Goal: Transaction & Acquisition: Book appointment/travel/reservation

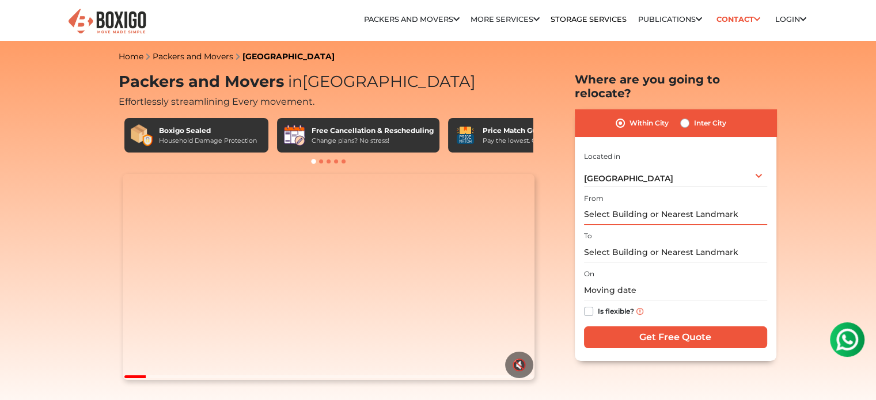
click at [648, 205] on input "text" at bounding box center [675, 215] width 183 height 20
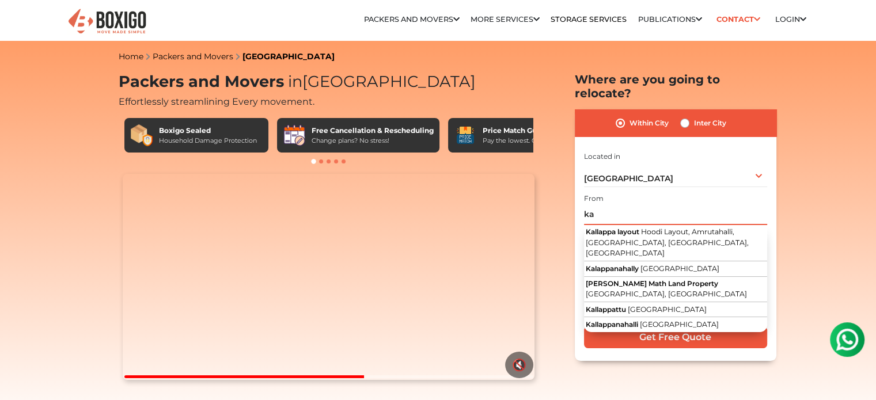
type input "k"
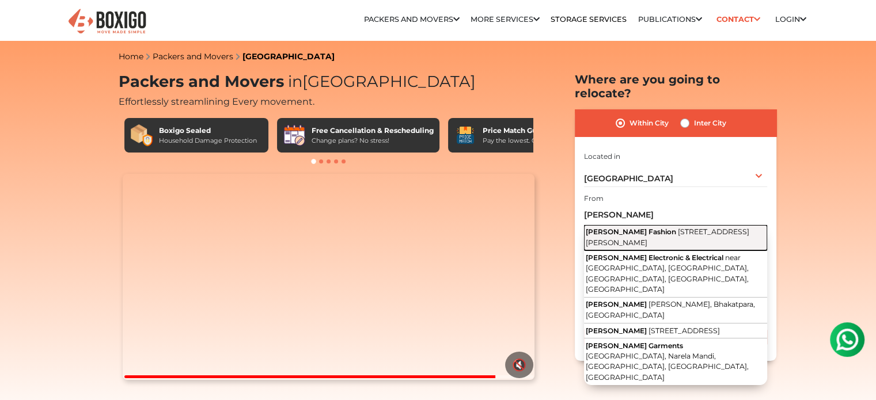
click at [696, 225] on button "[PERSON_NAME] Fashion [STREET_ADDRESS][PERSON_NAME]" at bounding box center [675, 238] width 183 height 26
type input "[PERSON_NAME] Fashion, [STREET_ADDRESS][PERSON_NAME]"
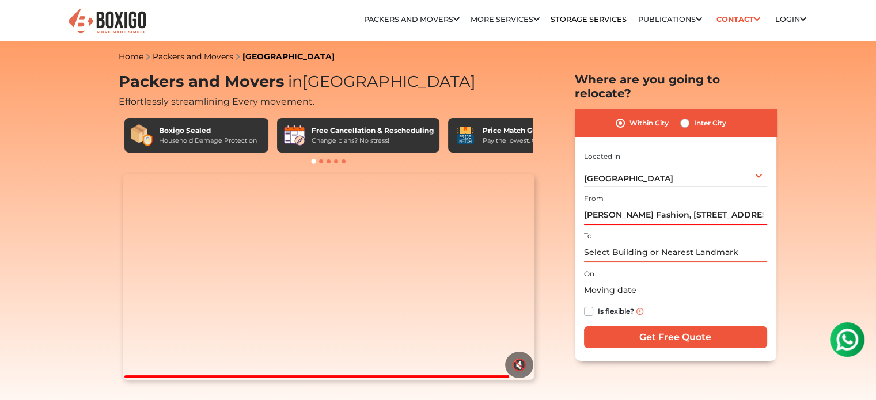
click at [675, 242] on input "text" at bounding box center [675, 252] width 183 height 20
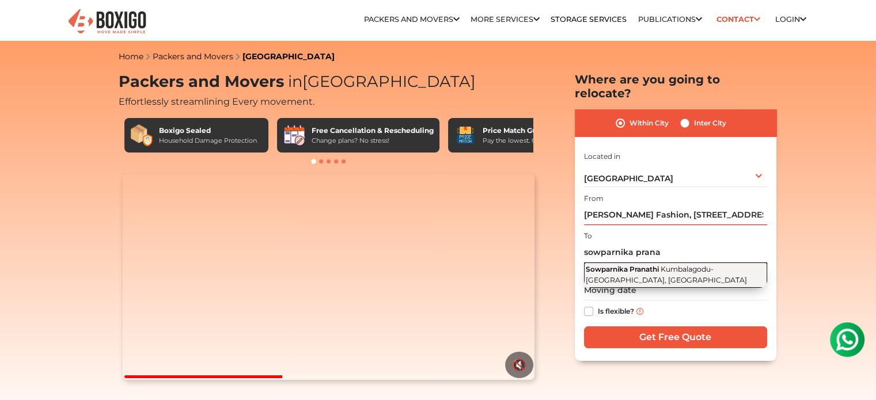
click at [679, 265] on span "Kumbalagodu-[GEOGRAPHIC_DATA], [GEOGRAPHIC_DATA]" at bounding box center [666, 275] width 161 height 20
type input "Sowparnika Pranathi, [GEOGRAPHIC_DATA]-[GEOGRAPHIC_DATA]"
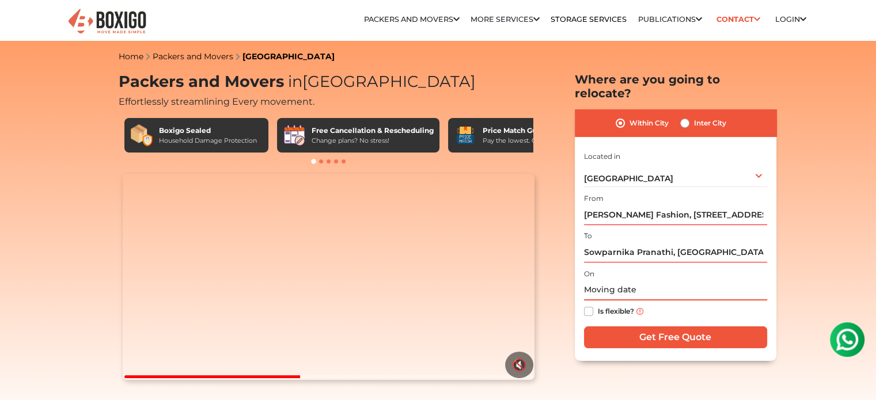
click at [660, 280] on input "text" at bounding box center [675, 290] width 183 height 20
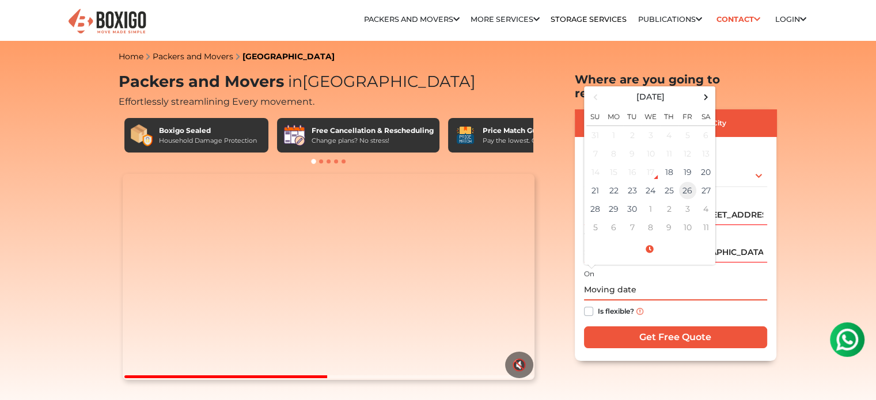
click at [686, 181] on td "26" at bounding box center [687, 190] width 18 height 18
type input "[DATE] 12:00 AM"
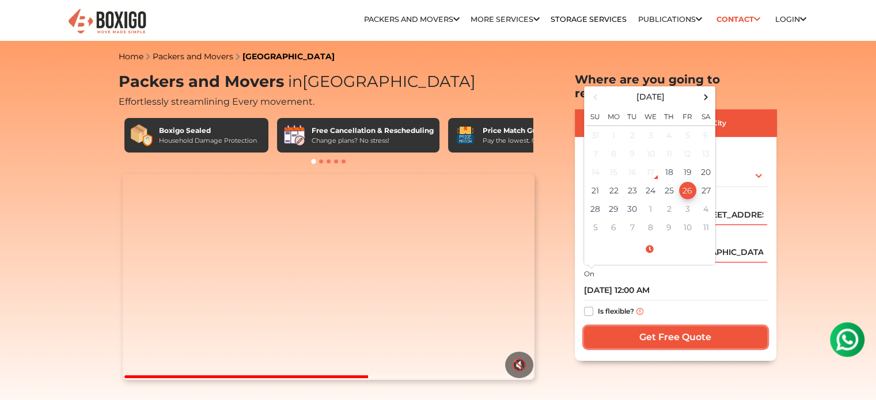
click at [620, 331] on input "Get Free Quote" at bounding box center [675, 337] width 183 height 22
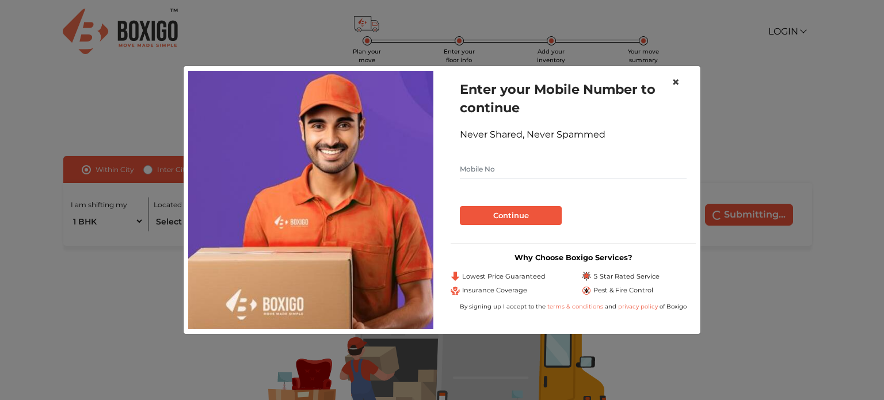
click at [677, 79] on span "×" at bounding box center [676, 82] width 8 height 17
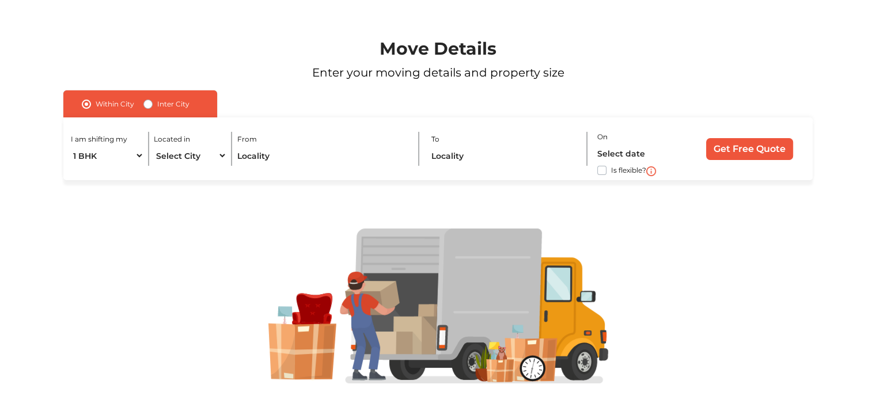
scroll to position [71, 0]
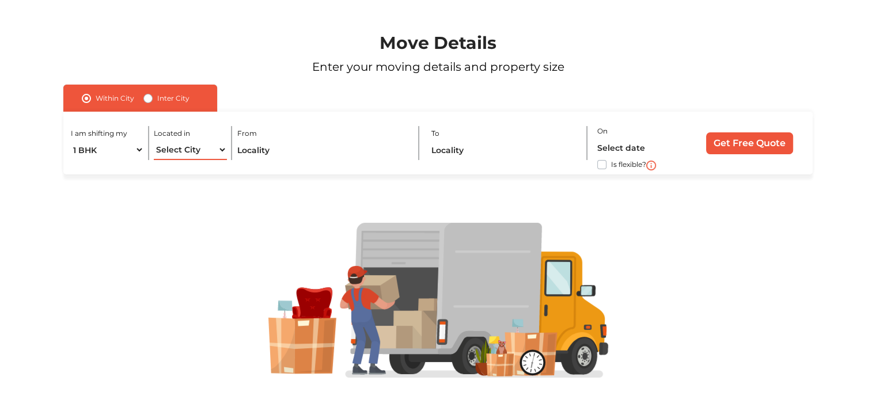
click at [200, 150] on select "Select City [GEOGRAPHIC_DATA] [GEOGRAPHIC_DATA] [GEOGRAPHIC_DATA] [GEOGRAPHIC_D…" at bounding box center [190, 150] width 73 height 20
select select "[GEOGRAPHIC_DATA]"
click at [154, 140] on select "Select City [GEOGRAPHIC_DATA] [GEOGRAPHIC_DATA] [GEOGRAPHIC_DATA] [GEOGRAPHIC_D…" at bounding box center [190, 150] width 73 height 20
click at [260, 147] on input "text" at bounding box center [323, 150] width 172 height 20
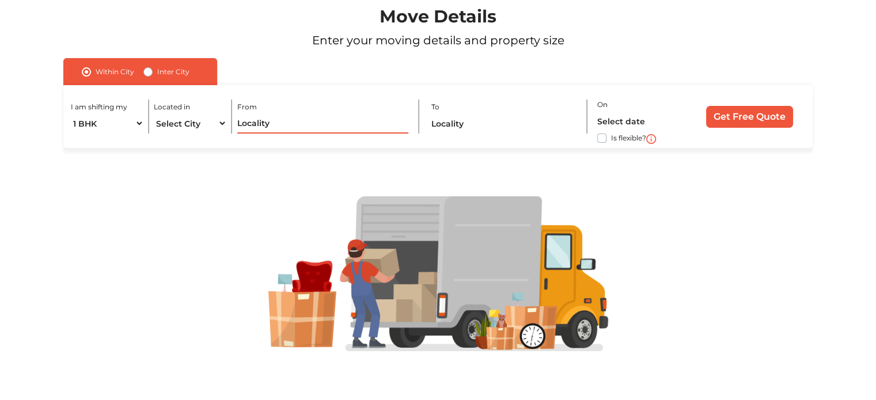
scroll to position [0, 0]
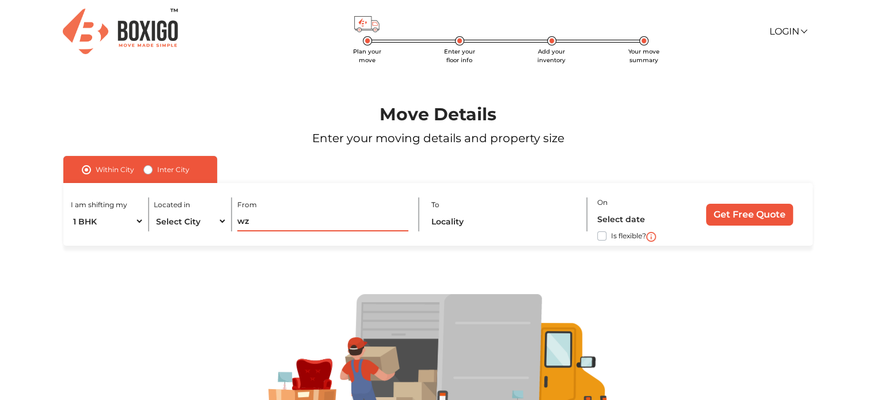
type input "w"
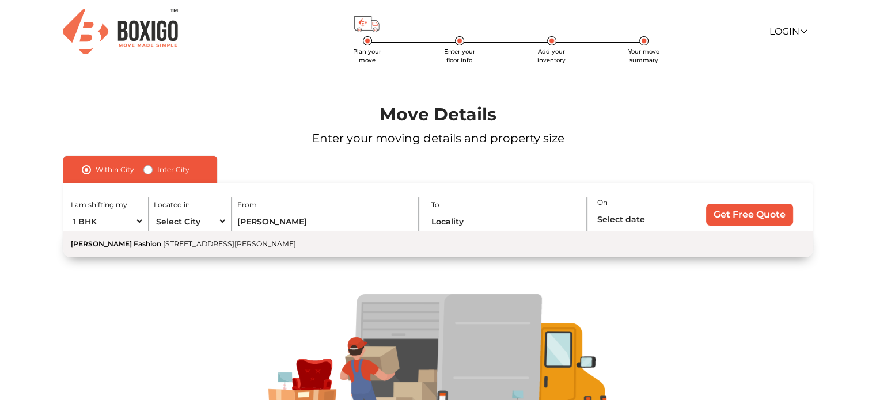
click at [253, 247] on span "[STREET_ADDRESS][PERSON_NAME]" at bounding box center [229, 244] width 133 height 9
type input "[PERSON_NAME] Fashion, [STREET_ADDRESS][PERSON_NAME]"
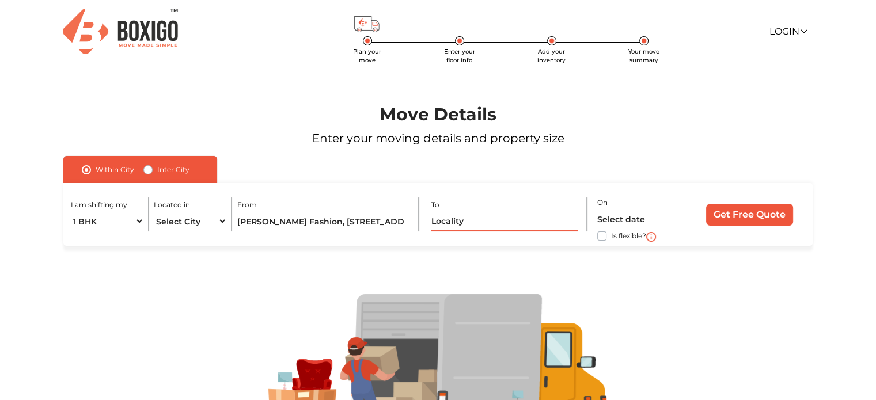
click at [495, 229] on input "text" at bounding box center [504, 221] width 147 height 20
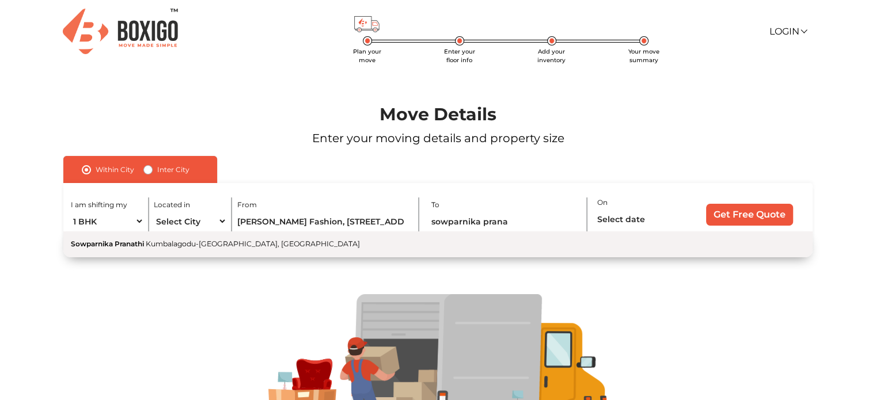
click at [478, 248] on button "Sowparnika Pranathi Kumbalagodu-[GEOGRAPHIC_DATA], [GEOGRAPHIC_DATA]" at bounding box center [437, 244] width 749 height 26
type input "Sowparnika Pranathi, [GEOGRAPHIC_DATA]-[GEOGRAPHIC_DATA]"
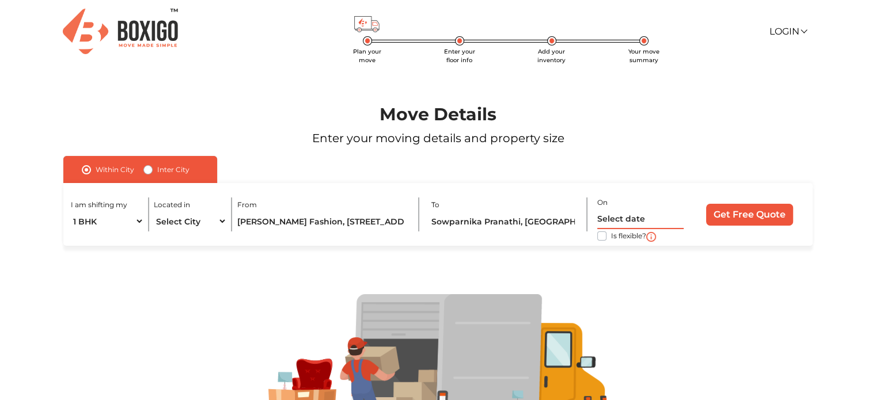
click at [630, 223] on input "text" at bounding box center [640, 219] width 86 height 20
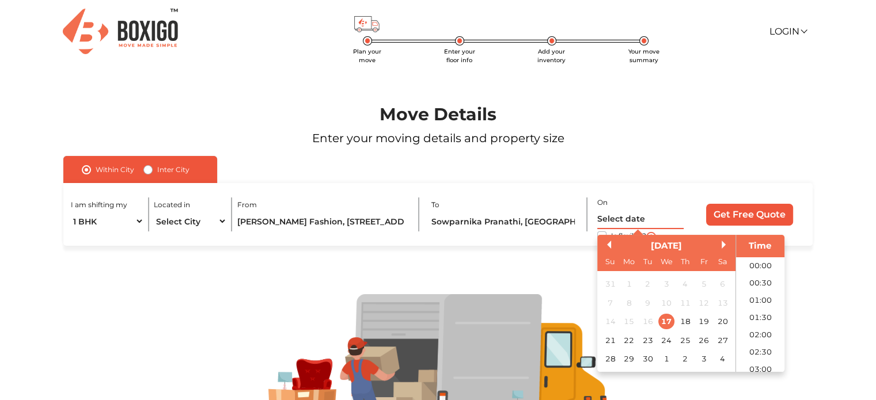
scroll to position [383, 0]
click at [702, 340] on div "26" at bounding box center [704, 341] width 16 height 16
click at [765, 298] on li "09:00" at bounding box center [760, 294] width 49 height 17
type input "26/09/2025 9:00 AM"
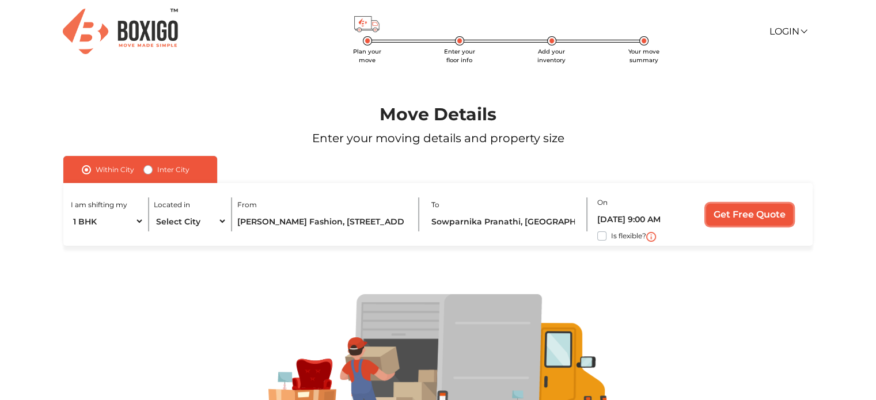
click at [766, 215] on input "Get Free Quote" at bounding box center [749, 215] width 87 height 22
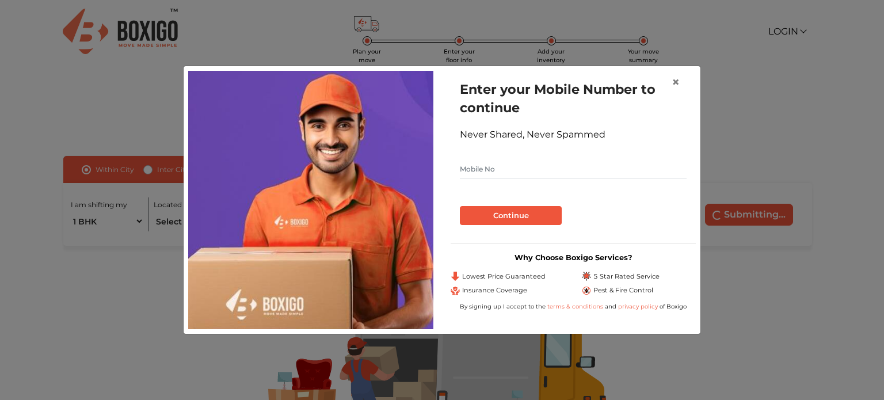
click at [563, 170] on input "text" at bounding box center [573, 169] width 227 height 18
type input "8985100663"
click at [546, 214] on button "Continue" at bounding box center [511, 216] width 102 height 20
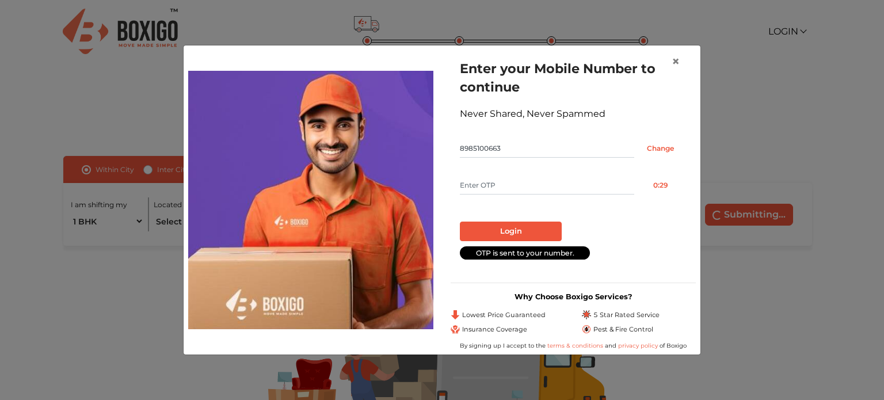
click at [534, 188] on input "text" at bounding box center [547, 185] width 174 height 18
type input "3858"
click at [541, 229] on button "Login" at bounding box center [511, 232] width 102 height 20
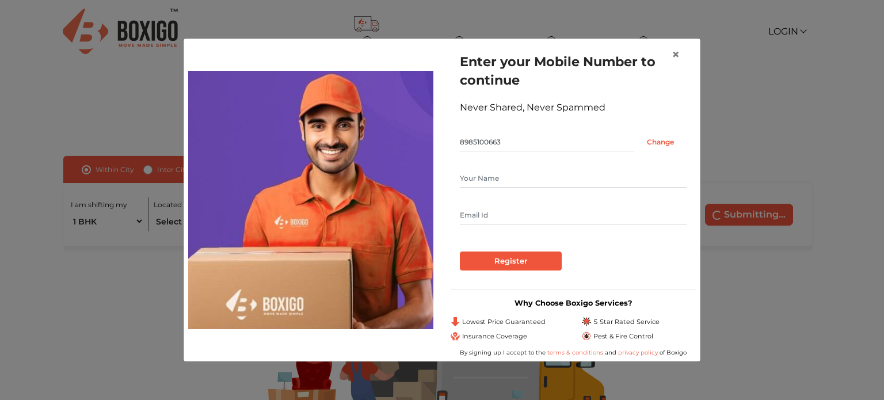
click at [523, 177] on input "text" at bounding box center [573, 178] width 227 height 18
type input "Vallinath"
type input "varamu93@gmail.com"
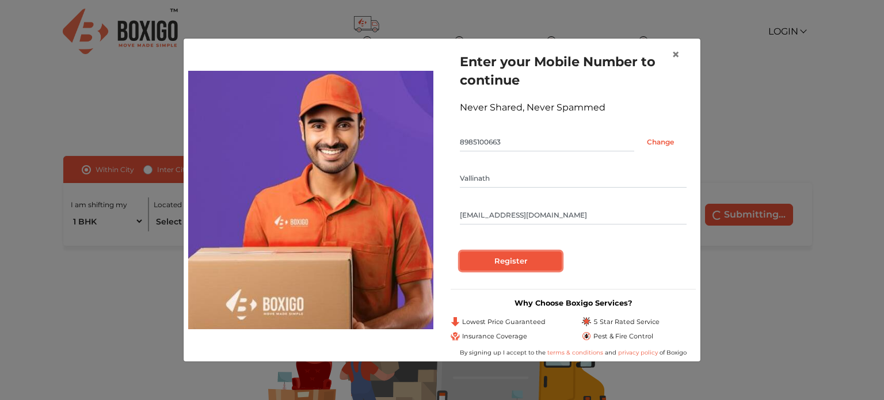
click at [535, 263] on input "Register" at bounding box center [511, 262] width 102 height 20
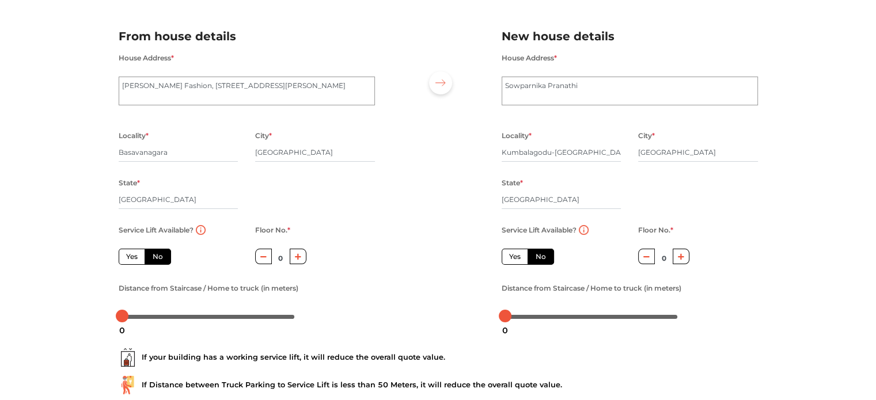
scroll to position [69, 0]
click at [159, 254] on label "No" at bounding box center [158, 256] width 26 height 16
click at [159, 254] on input "No" at bounding box center [156, 254] width 7 height 7
radio input "true"
click at [310, 254] on div "Floor No. * 0" at bounding box center [280, 251] width 69 height 58
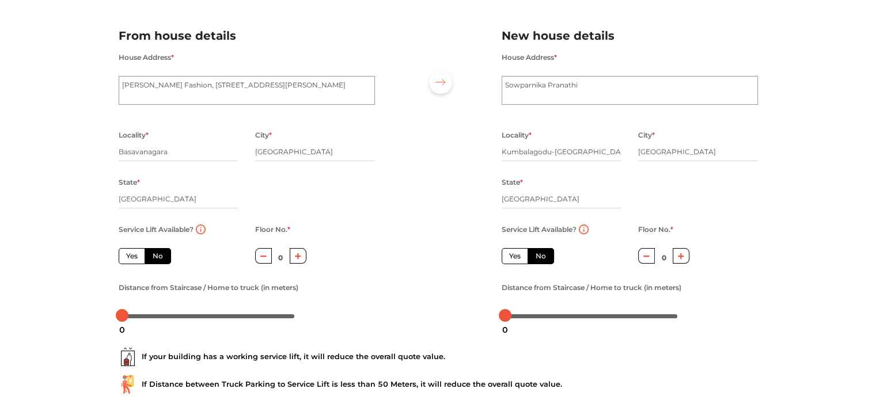
click at [304, 254] on button "button" at bounding box center [298, 256] width 17 height 16
type input "2"
click at [518, 257] on label "Yes" at bounding box center [514, 256] width 26 height 16
click at [516, 257] on input "Yes" at bounding box center [512, 254] width 7 height 7
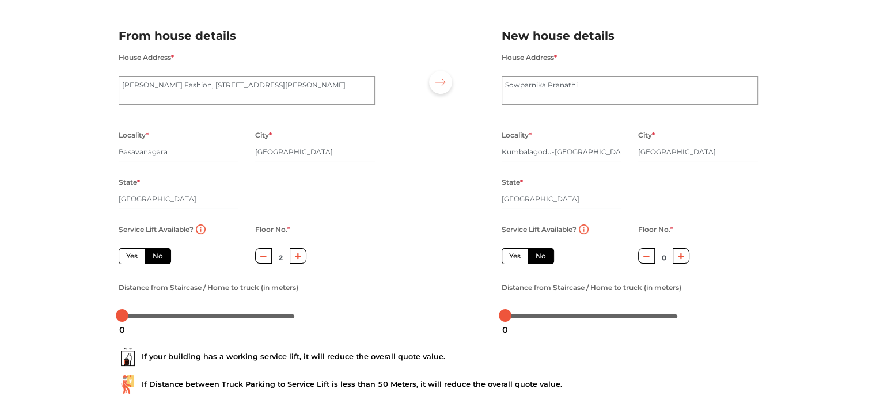
radio input "true"
radio input "false"
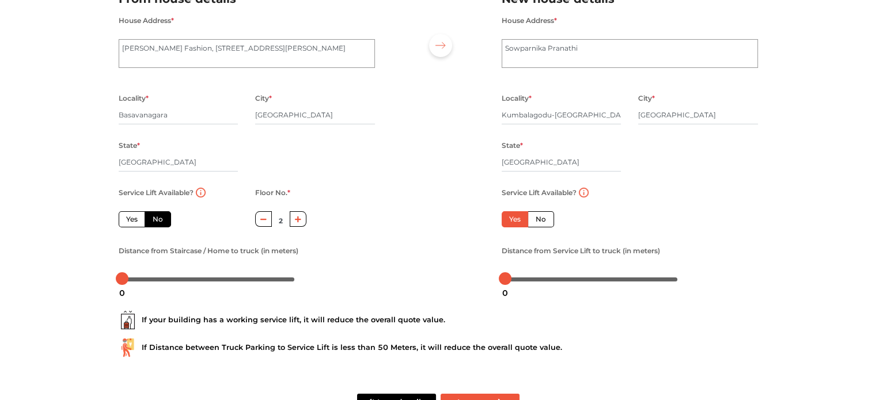
scroll to position [107, 0]
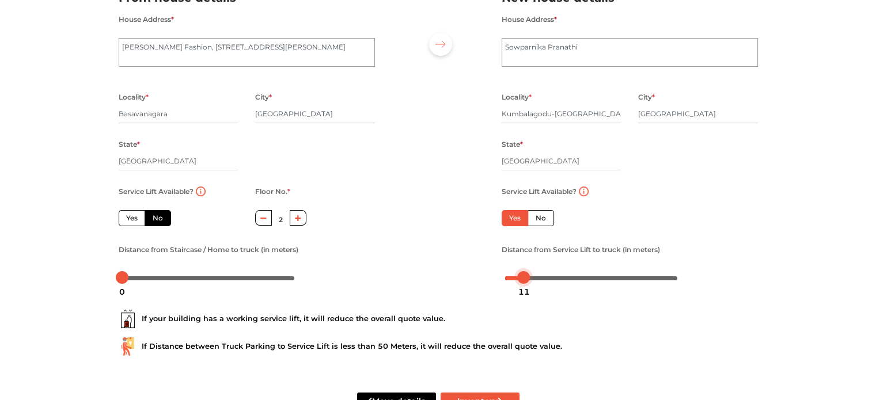
drag, startPoint x: 506, startPoint y: 278, endPoint x: 525, endPoint y: 279, distance: 19.0
click at [525, 279] on div at bounding box center [523, 277] width 13 height 13
click at [519, 280] on div at bounding box center [518, 277] width 13 height 13
click at [527, 278] on div at bounding box center [521, 277] width 13 height 13
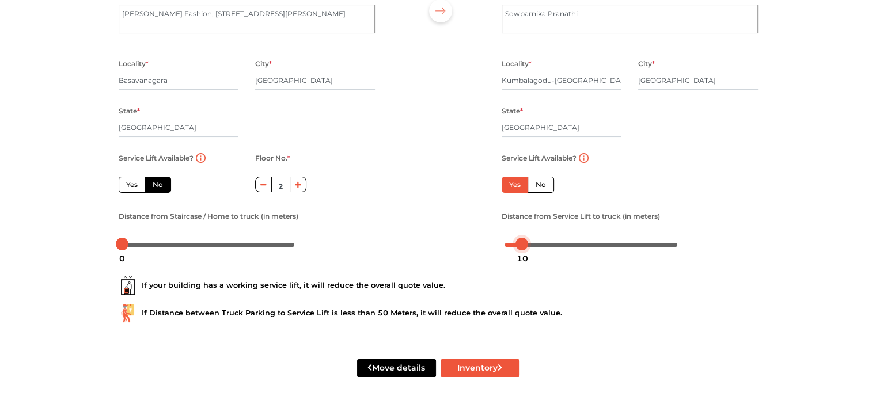
scroll to position [147, 0]
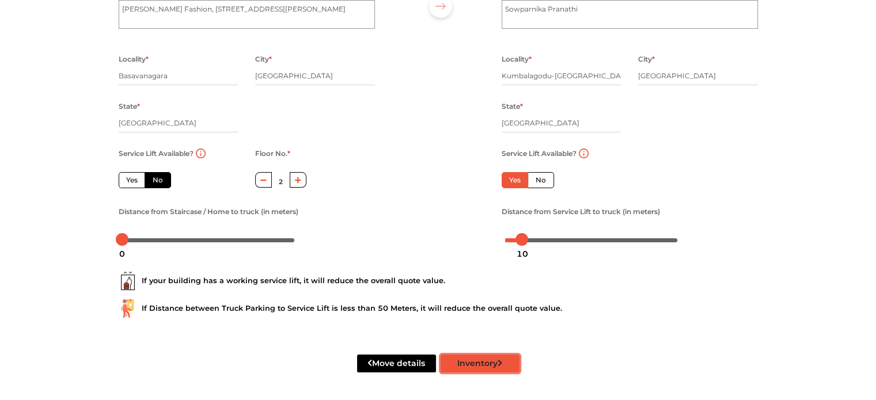
click at [485, 368] on button "Inventory" at bounding box center [479, 364] width 79 height 18
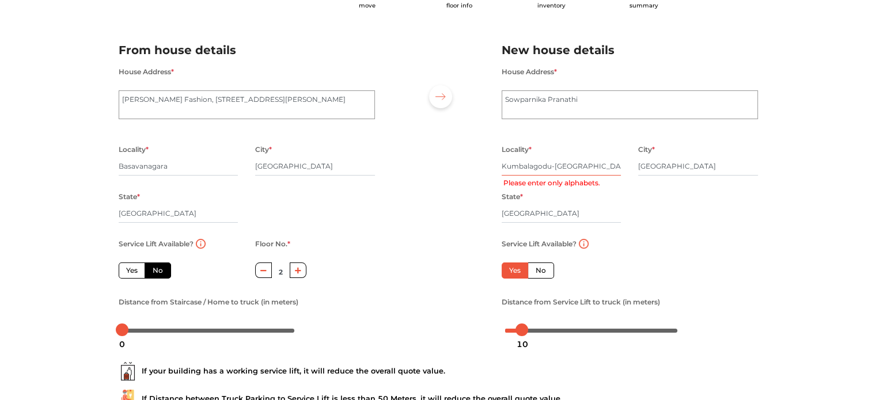
scroll to position [52, 0]
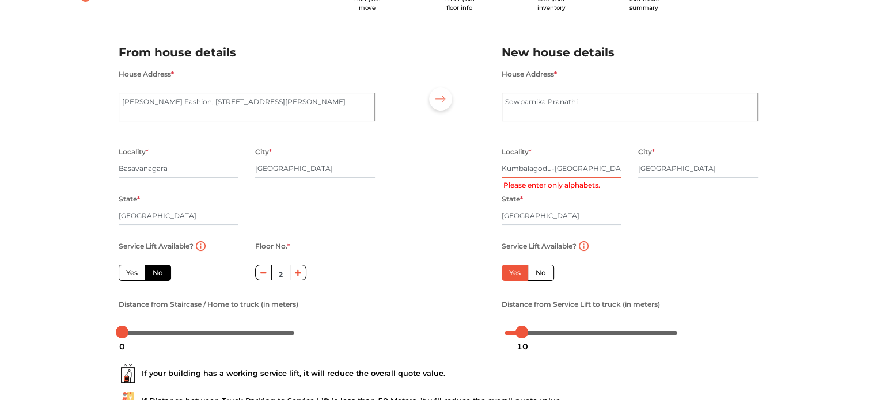
click at [556, 165] on input "Kumbalagodu-Gollahalli Road" at bounding box center [561, 168] width 120 height 18
radio input "true"
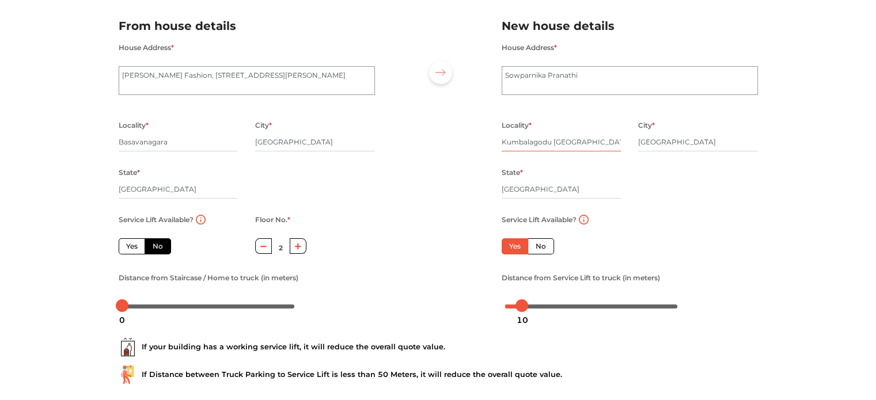
scroll to position [147, 0]
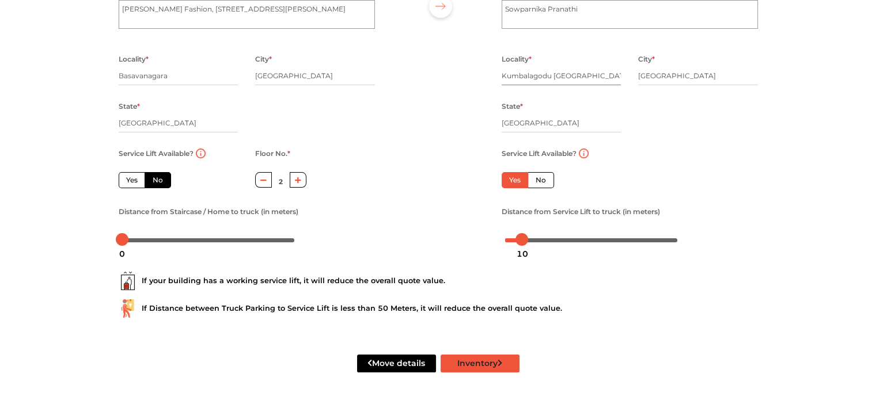
type input "Kumbalagodu Gollahalli Road"
click at [504, 357] on button "Inventory" at bounding box center [479, 364] width 79 height 18
radio input "true"
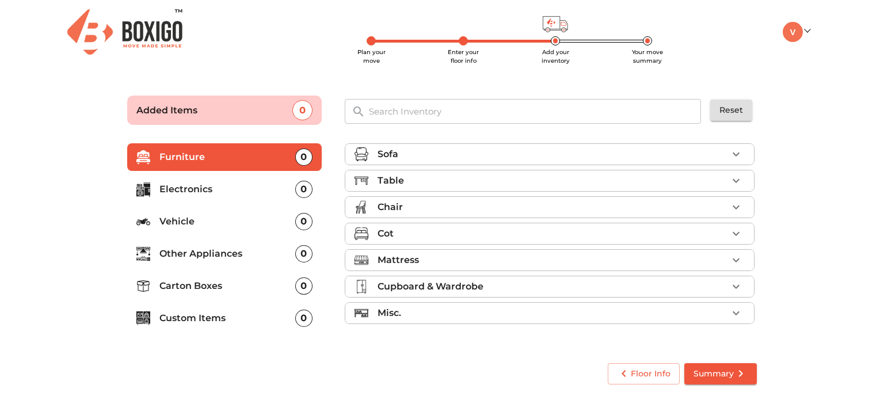
click at [464, 158] on div "Sofa" at bounding box center [553, 154] width 350 height 14
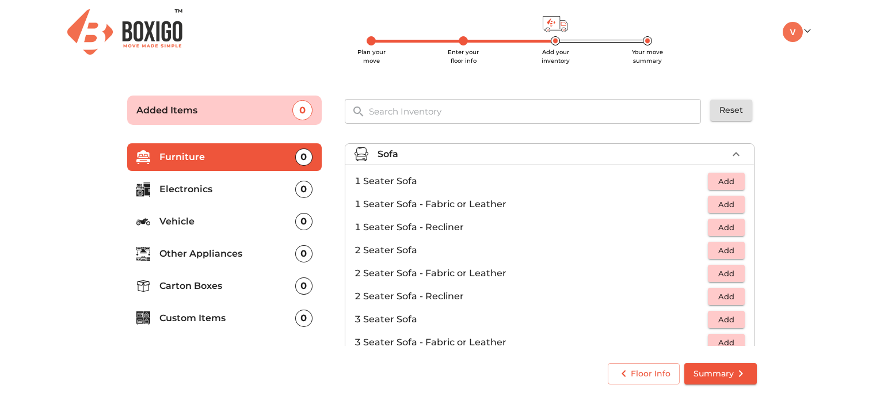
click at [424, 155] on div "Sofa" at bounding box center [553, 154] width 350 height 14
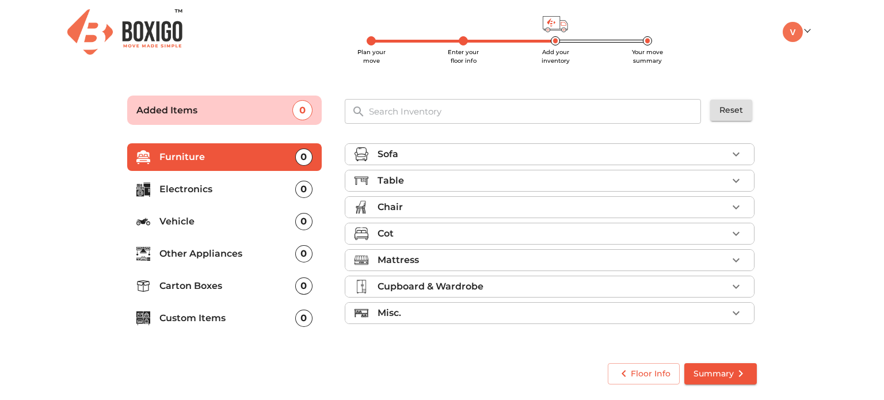
click at [433, 180] on div "Table" at bounding box center [553, 181] width 350 height 14
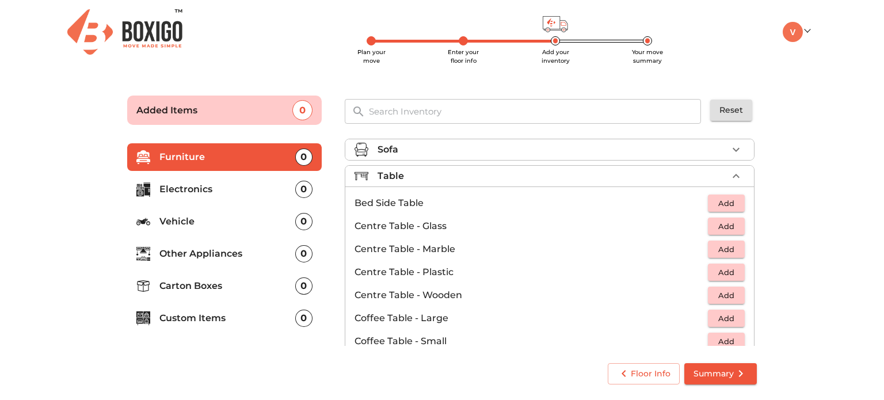
scroll to position [2, 0]
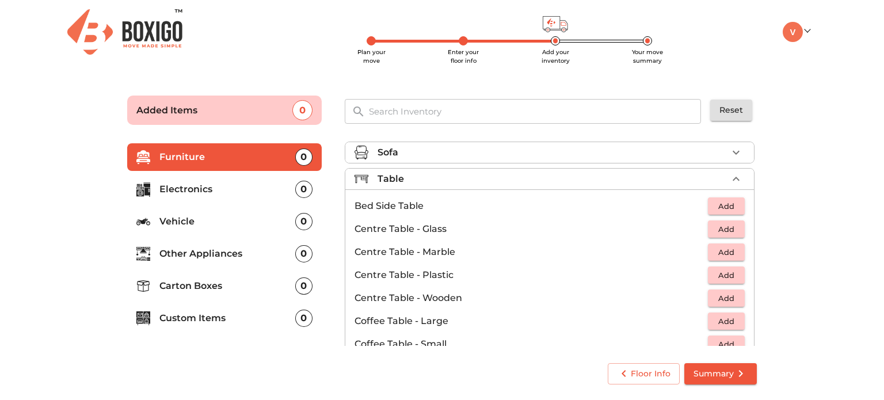
click at [436, 175] on div "Table" at bounding box center [553, 179] width 350 height 14
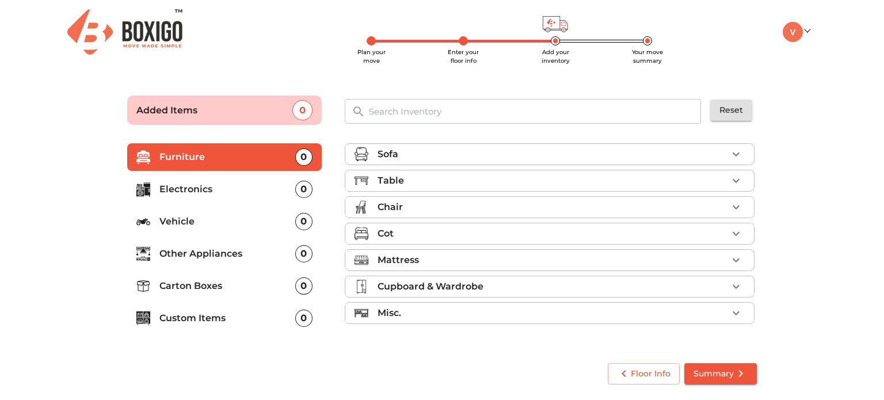
scroll to position [0, 0]
click at [434, 214] on li "Chair" at bounding box center [549, 207] width 409 height 21
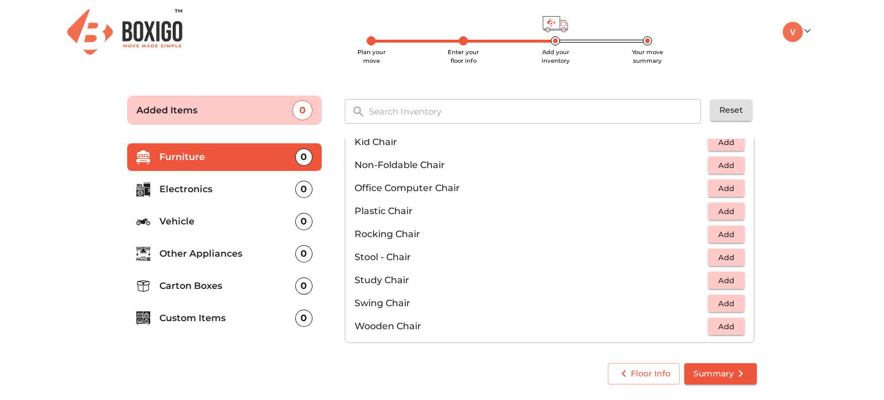
scroll to position [368, 0]
click at [720, 187] on span "Add" at bounding box center [726, 188] width 25 height 13
click at [799, 178] on main "Plan your move Enter your floor info Add your inventory Your move summary Added…" at bounding box center [442, 237] width 884 height 317
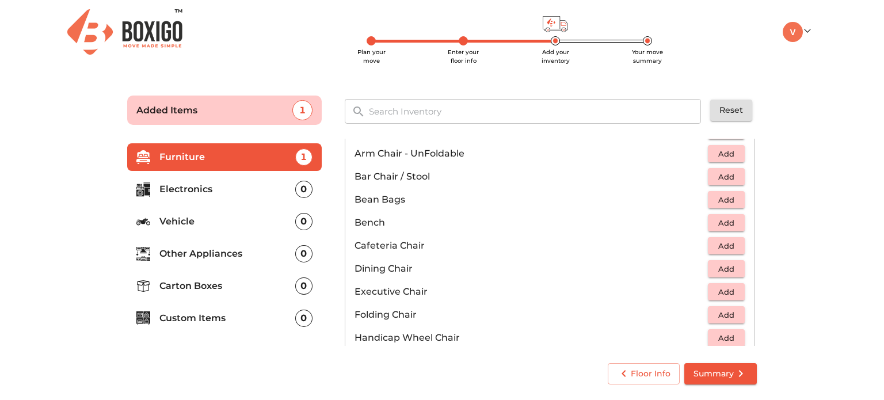
scroll to position [0, 0]
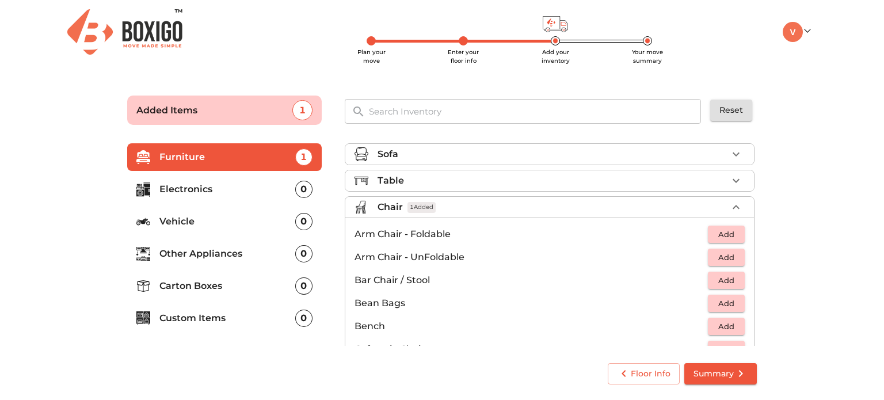
click at [484, 200] on div "Chair 1 Added" at bounding box center [553, 207] width 350 height 14
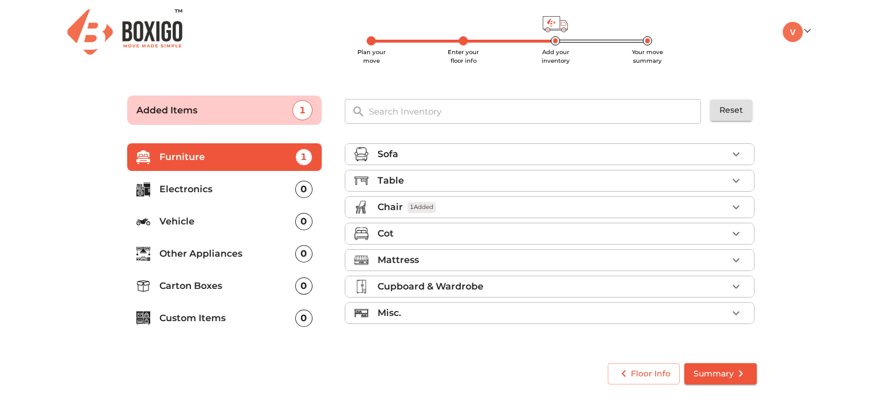
click at [473, 227] on div "Cot" at bounding box center [553, 234] width 350 height 14
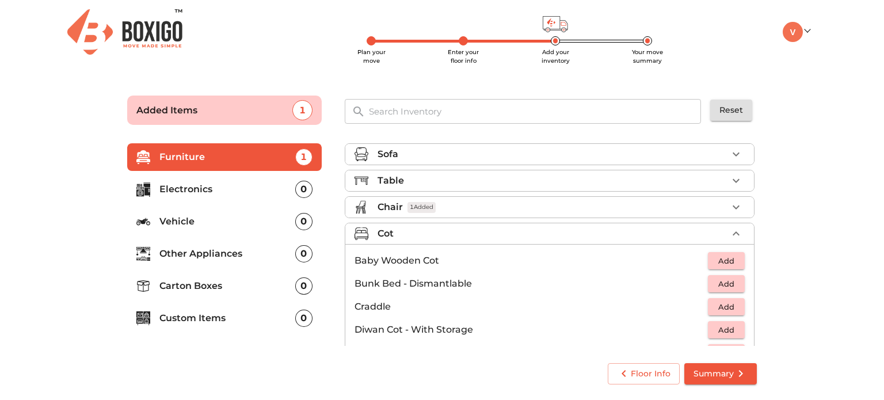
click at [473, 227] on div "Cot" at bounding box center [553, 234] width 350 height 14
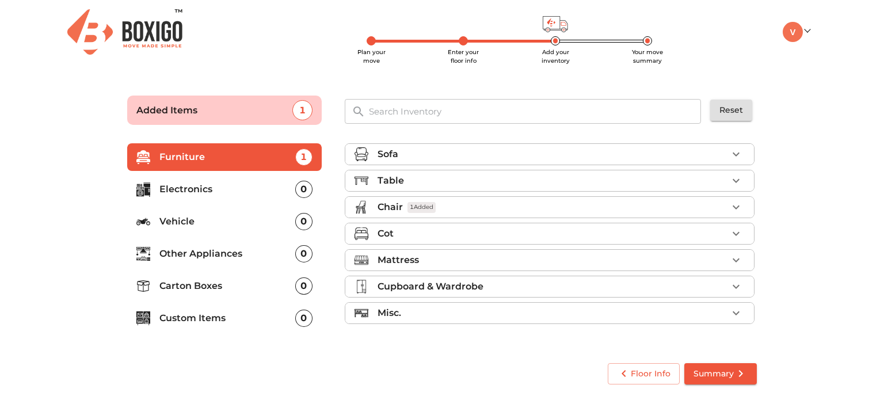
click at [462, 257] on div "Mattress" at bounding box center [553, 260] width 350 height 14
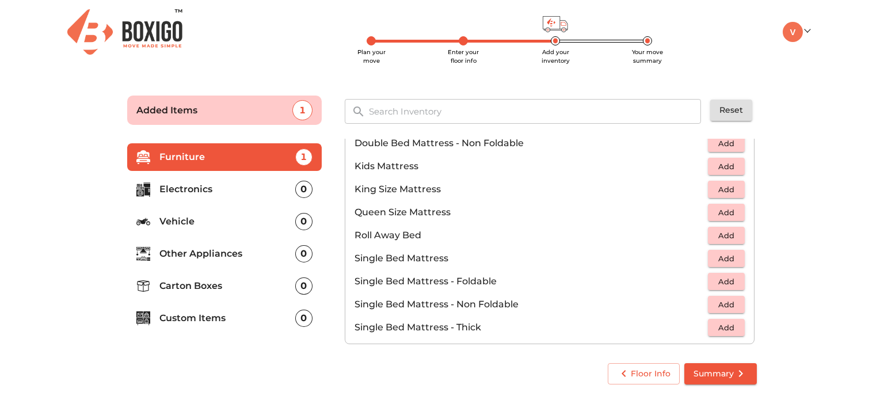
scroll to position [168, 0]
click at [714, 282] on span "Add" at bounding box center [726, 280] width 25 height 13
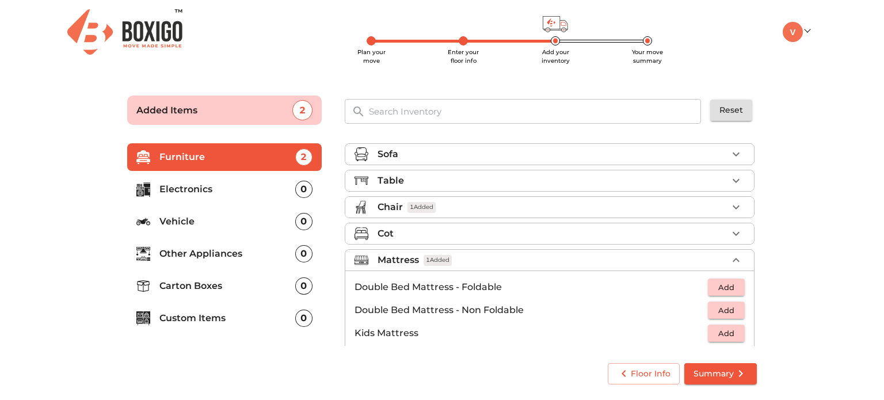
click at [412, 255] on p "Mattress" at bounding box center [398, 260] width 41 height 14
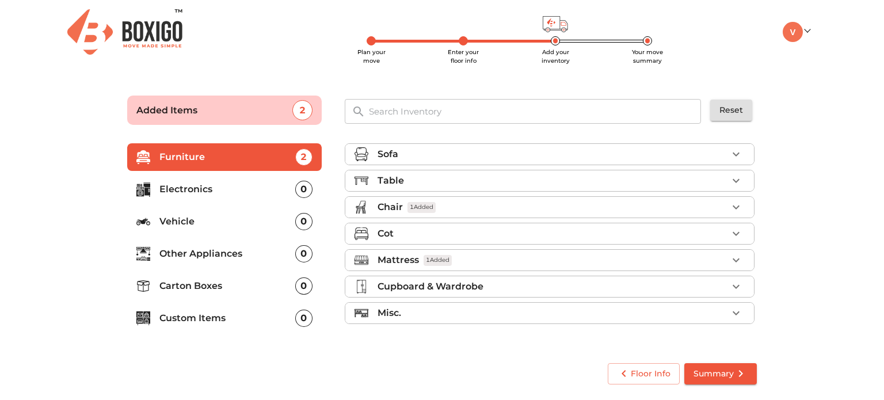
click at [302, 193] on div "0" at bounding box center [303, 189] width 17 height 17
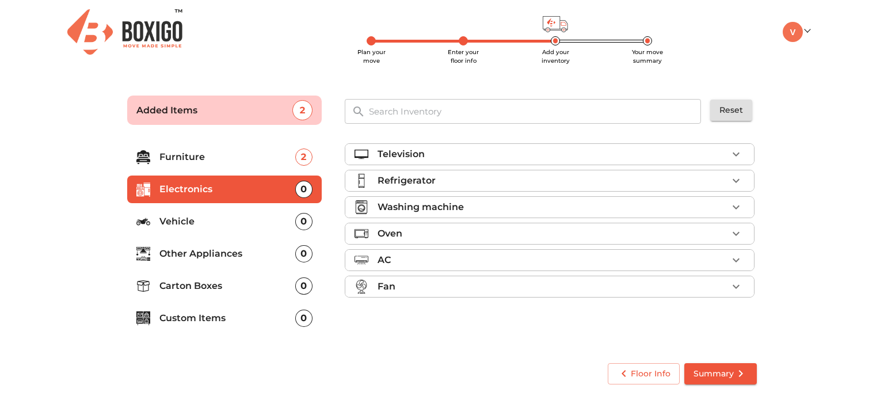
click at [288, 172] on ul "Furniture 2 Electronics 0 Vehicle 0 Other Appliances 0 Carton Boxes 0 Custom It…" at bounding box center [224, 240] width 195 height 203
click at [282, 161] on p "Furniture" at bounding box center [227, 157] width 136 height 14
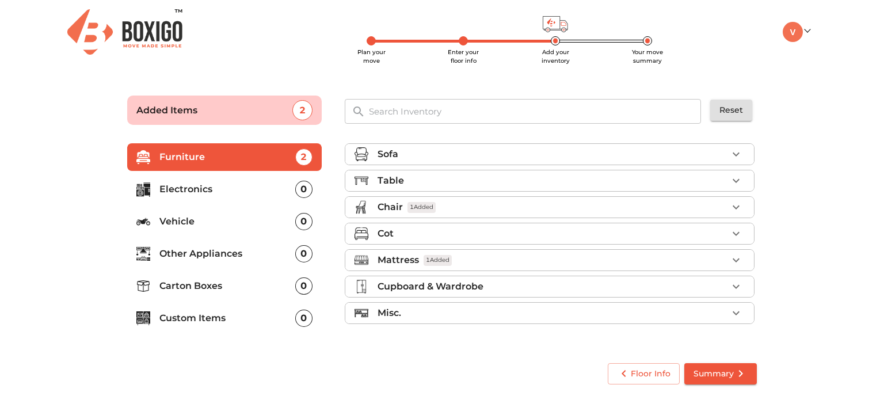
click at [421, 288] on p "Cupboard & Wardrobe" at bounding box center [431, 287] width 106 height 14
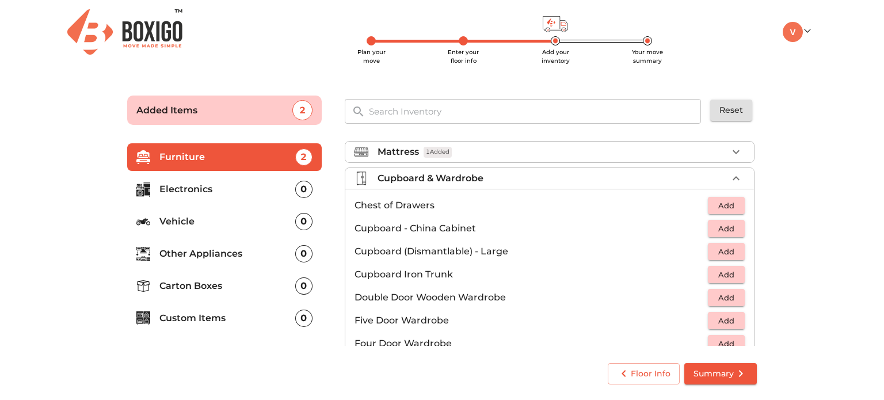
scroll to position [99, 0]
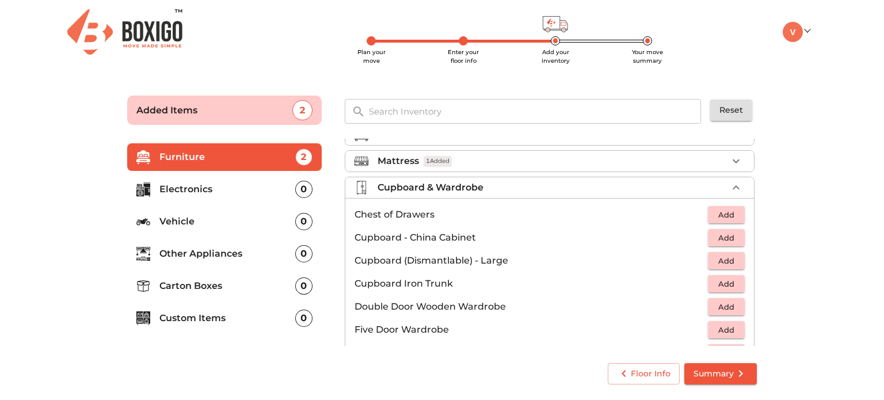
click at [480, 190] on p "Cupboard & Wardrobe" at bounding box center [431, 188] width 106 height 14
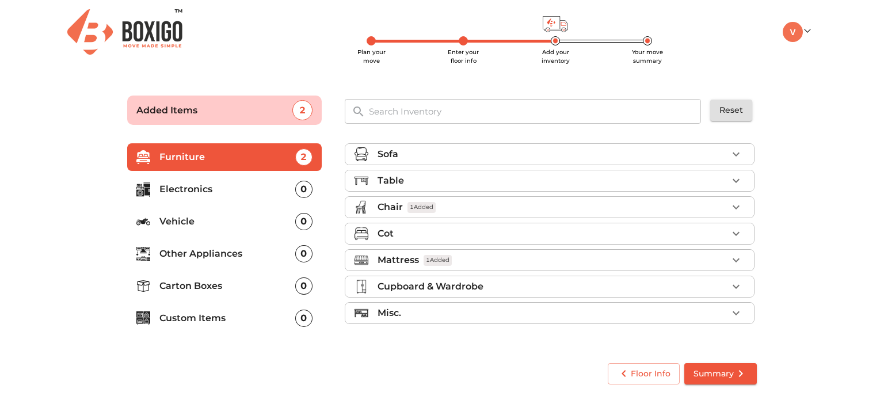
scroll to position [0, 0]
click at [446, 317] on div "Misc." at bounding box center [553, 313] width 350 height 14
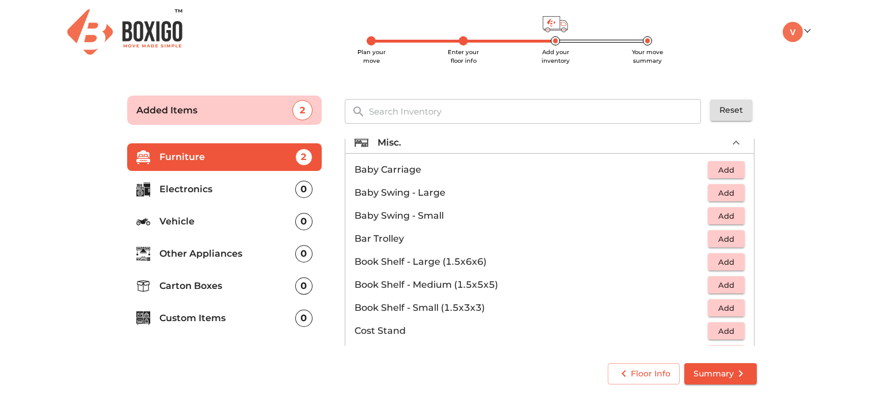
scroll to position [140, 0]
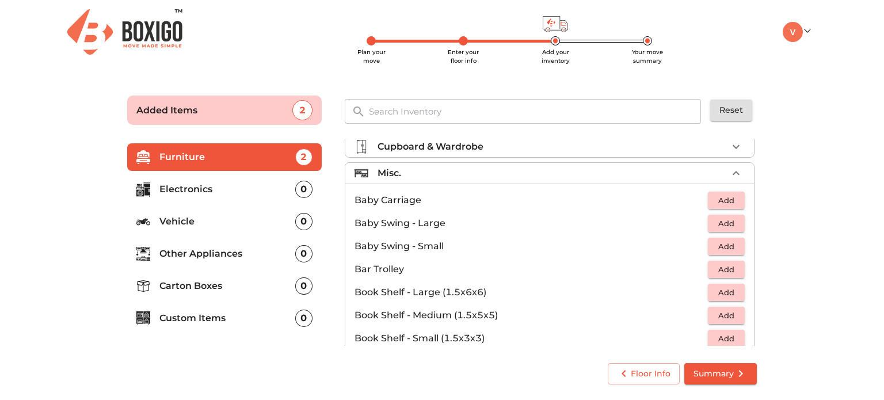
click at [412, 164] on li "Misc." at bounding box center [549, 173] width 409 height 21
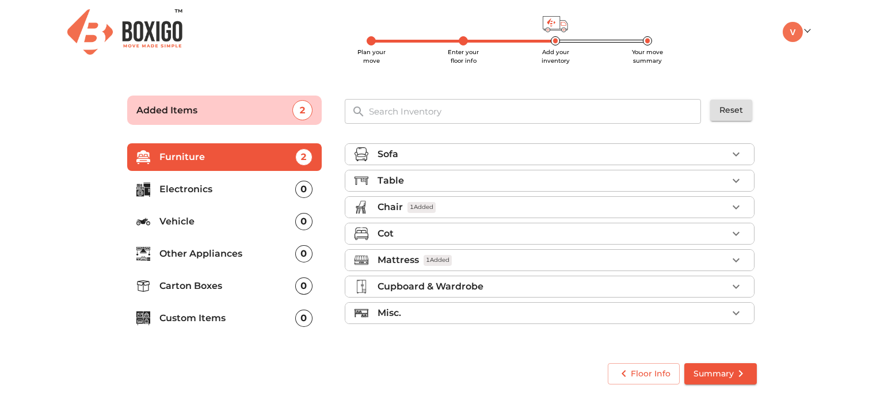
scroll to position [0, 0]
click at [225, 181] on li "Electronics 0" at bounding box center [224, 190] width 195 height 28
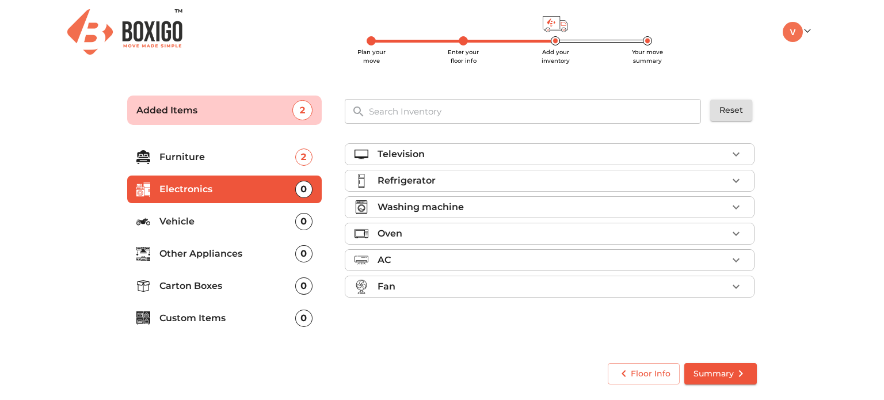
click at [439, 174] on div "Refrigerator" at bounding box center [553, 181] width 350 height 14
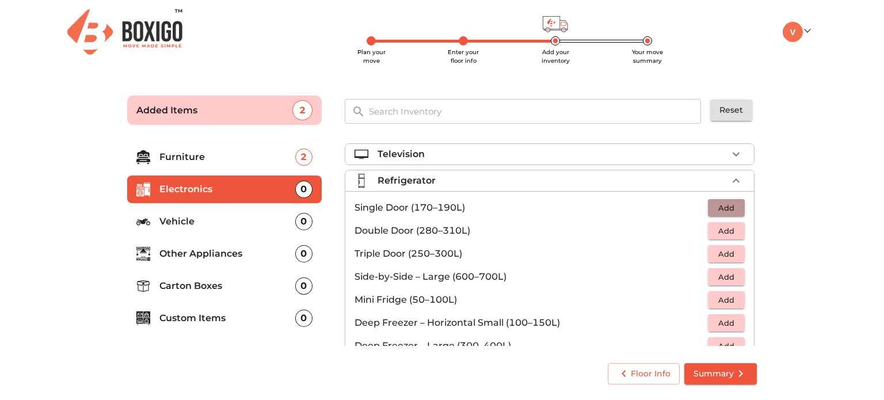
click at [722, 207] on span "Add" at bounding box center [726, 208] width 25 height 13
click at [573, 180] on div "Refrigerator 1 Added" at bounding box center [553, 181] width 350 height 14
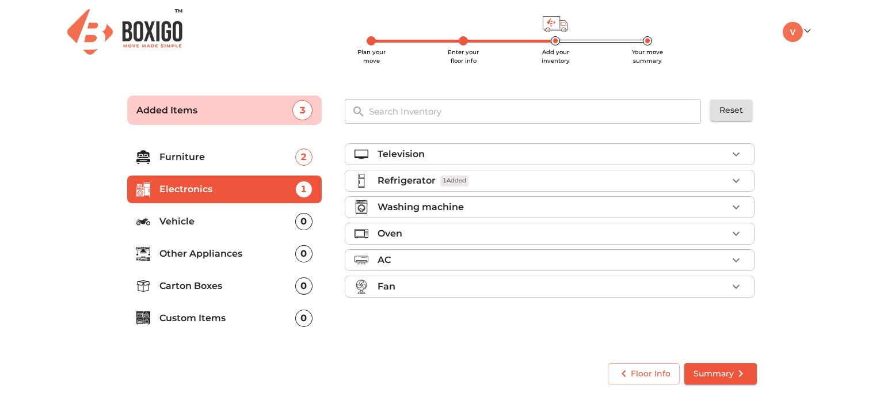
click at [567, 200] on div "Washing machine" at bounding box center [553, 207] width 350 height 14
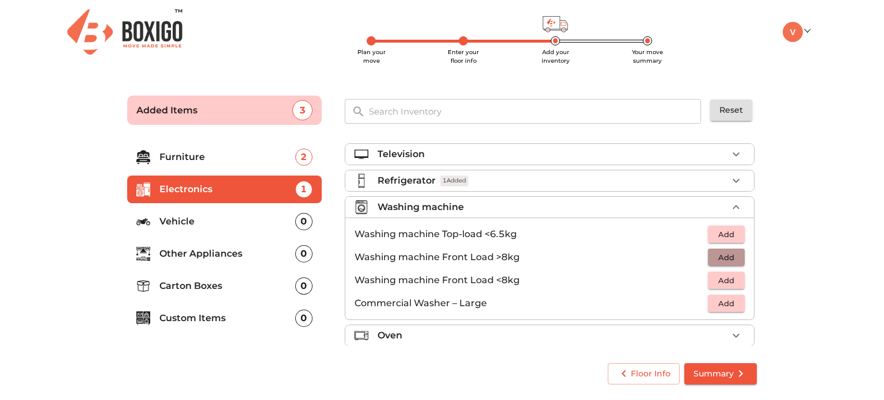
click at [719, 261] on span "Add" at bounding box center [726, 257] width 25 height 13
click at [605, 203] on div "Washing machine 1 Added" at bounding box center [553, 207] width 350 height 14
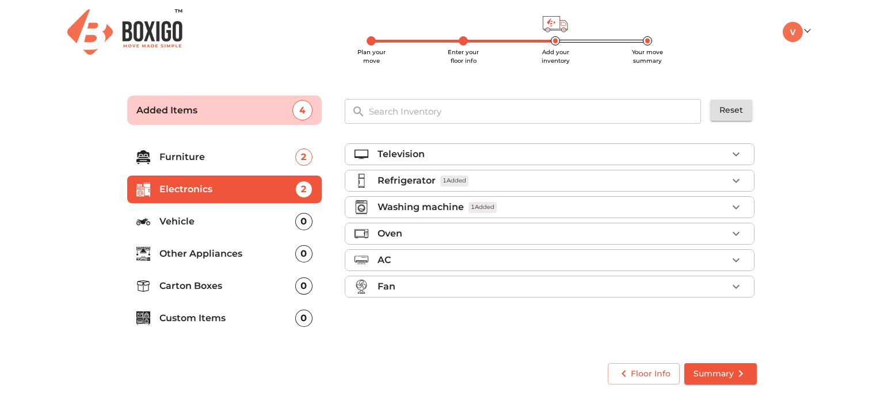
click at [465, 230] on div "Oven" at bounding box center [553, 234] width 350 height 14
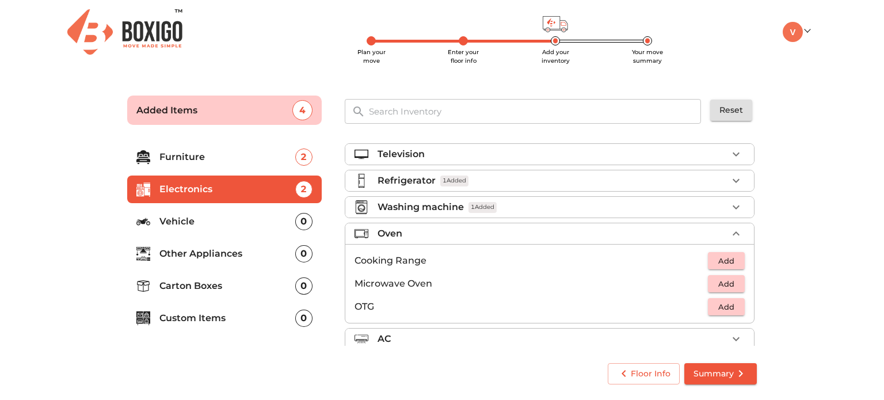
click at [465, 230] on div "Oven" at bounding box center [553, 234] width 350 height 14
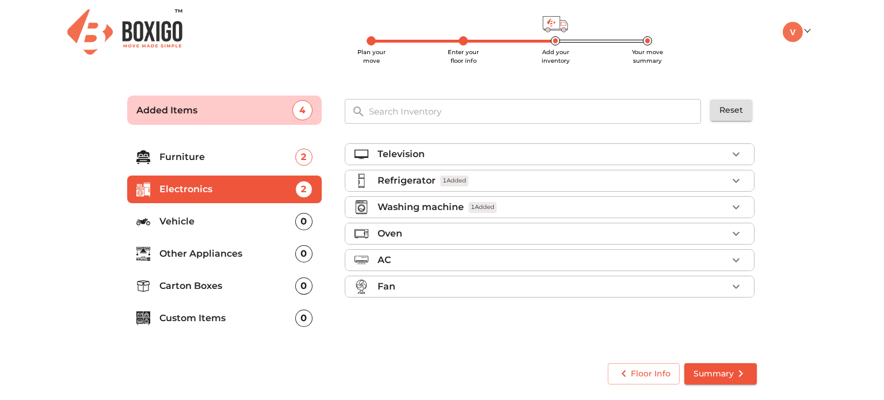
click at [447, 286] on div "Fan" at bounding box center [553, 287] width 350 height 14
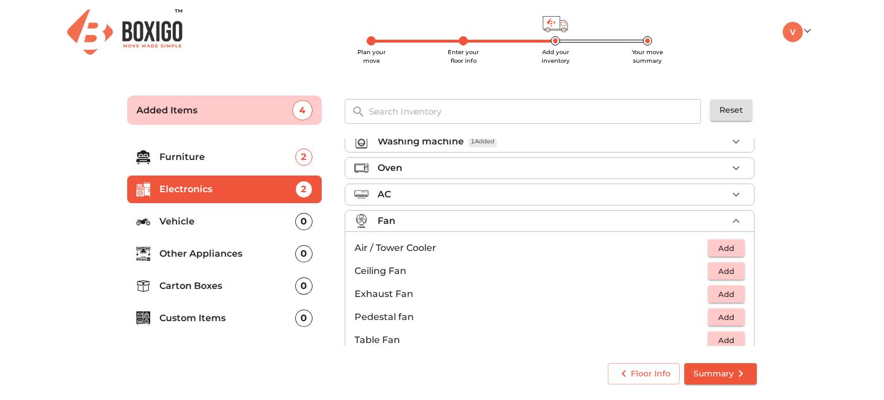
scroll to position [84, 0]
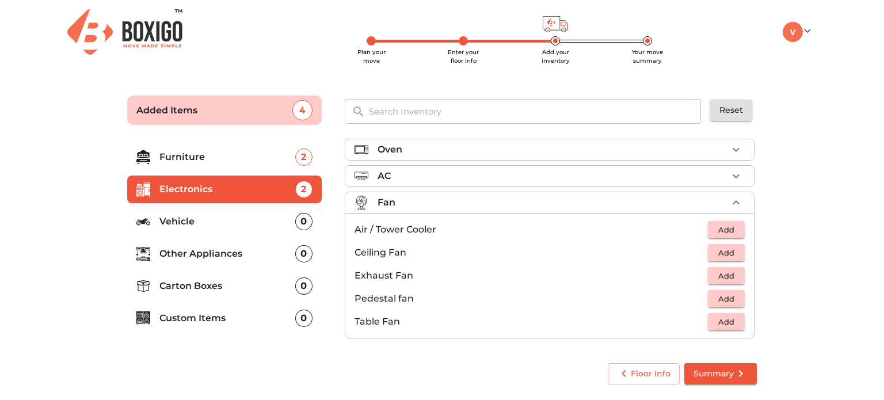
click at [726, 298] on span "Add" at bounding box center [726, 298] width 25 height 13
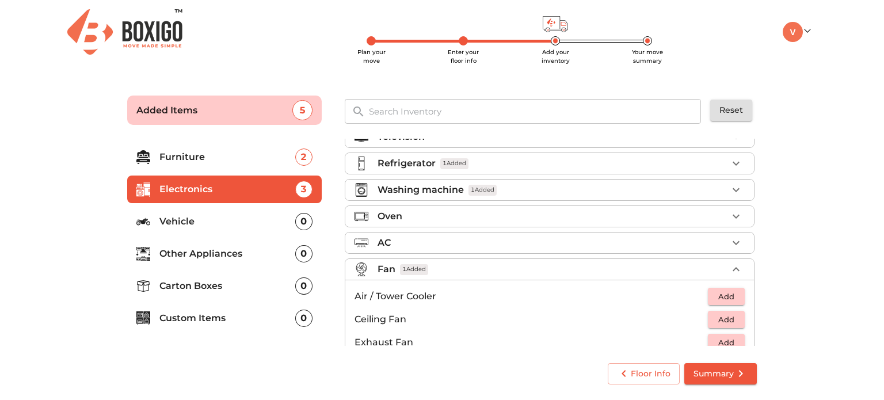
scroll to position [17, 0]
click at [714, 297] on span "Add" at bounding box center [726, 297] width 25 height 13
click at [514, 271] on div "Fan 2 Added" at bounding box center [553, 270] width 350 height 14
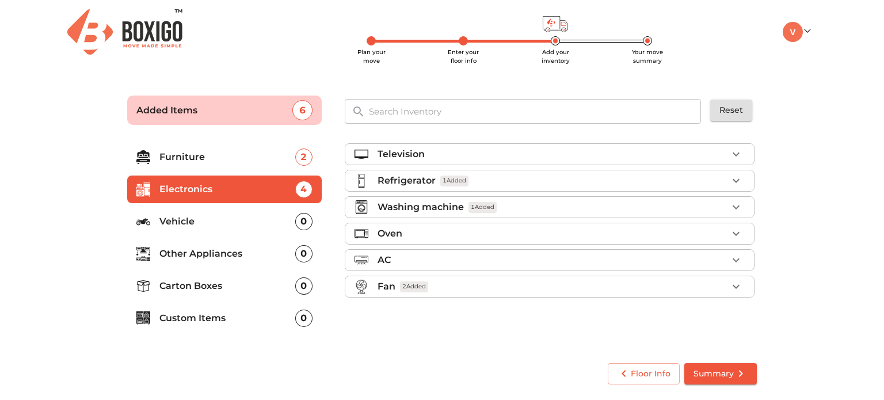
scroll to position [0, 0]
click at [233, 252] on p "Other Appliances" at bounding box center [227, 254] width 136 height 14
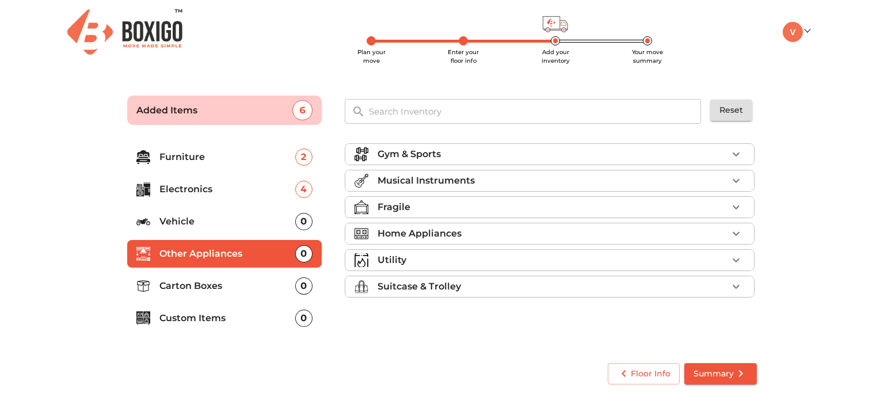
click at [426, 206] on div "Fragile" at bounding box center [553, 207] width 350 height 14
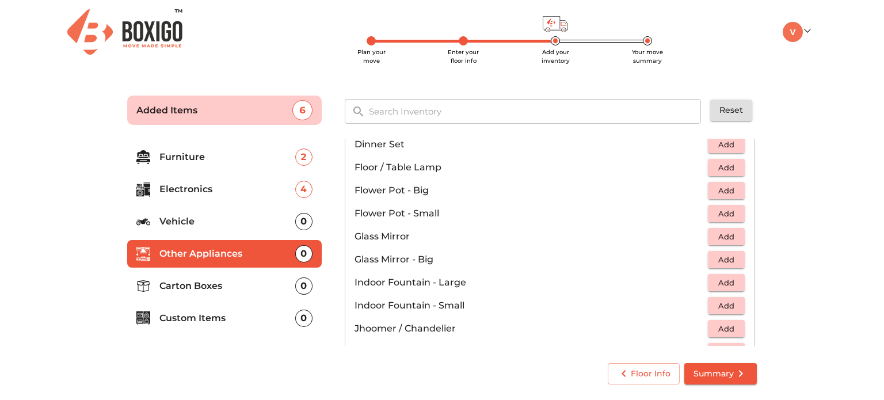
scroll to position [298, 0]
click at [714, 237] on span "Add" at bounding box center [726, 235] width 25 height 13
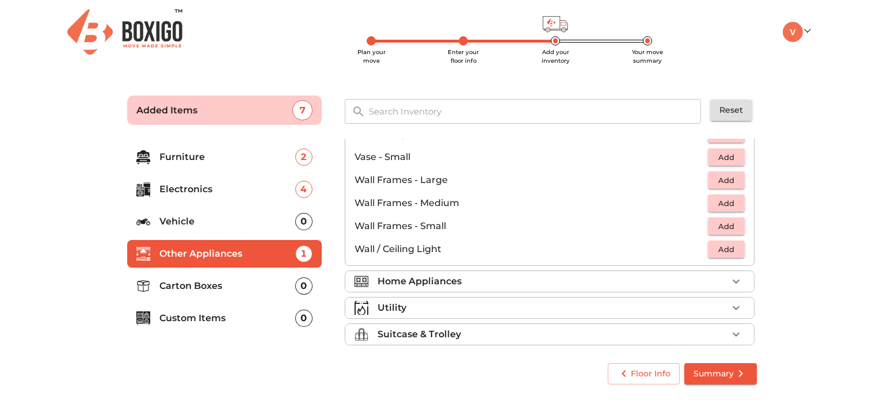
scroll to position [769, 0]
click at [451, 280] on p "Home Appliances" at bounding box center [420, 281] width 84 height 14
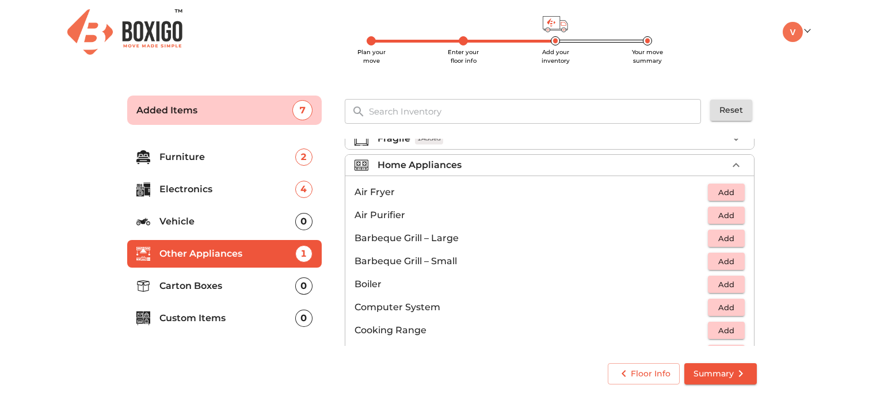
scroll to position [87, 0]
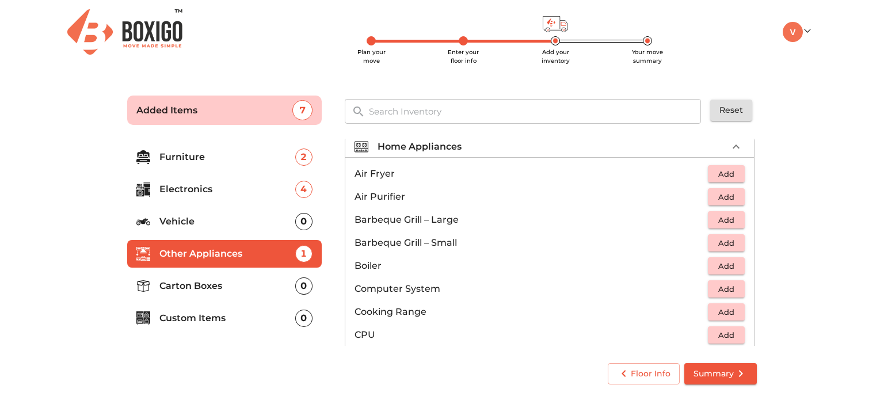
click at [476, 145] on div "Home Appliances" at bounding box center [553, 147] width 350 height 14
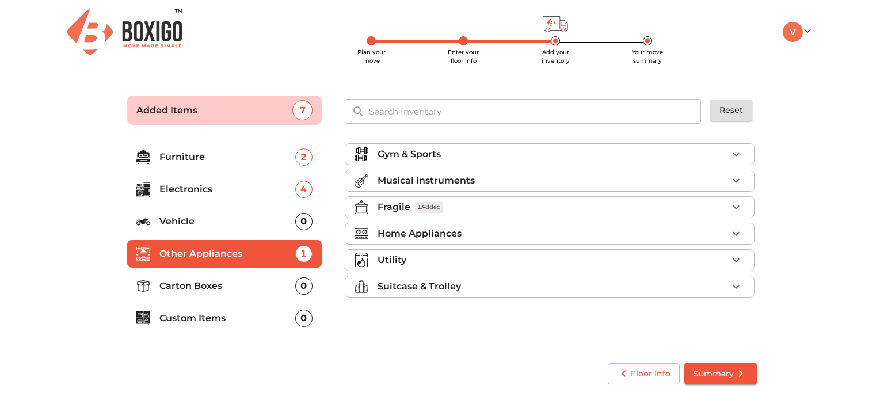
scroll to position [0, 0]
click at [458, 231] on p "Home Appliances" at bounding box center [420, 234] width 84 height 14
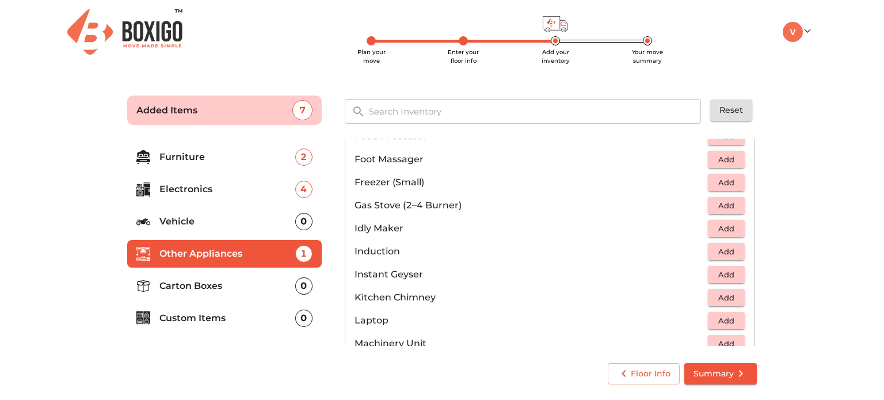
scroll to position [449, 0]
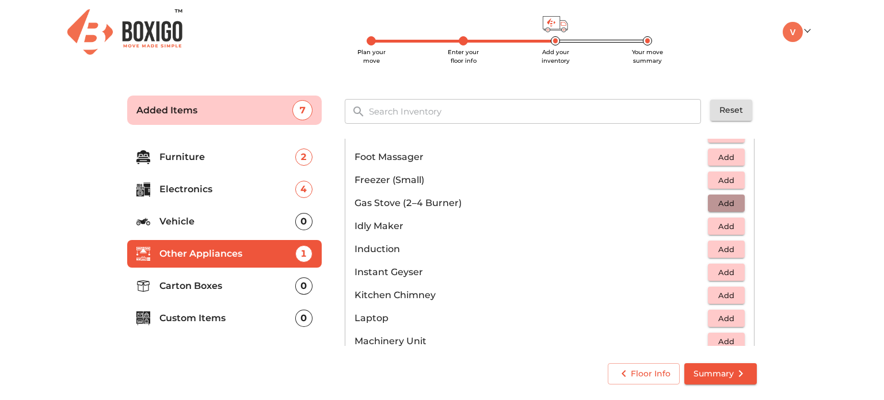
click at [721, 207] on span "Add" at bounding box center [726, 203] width 25 height 13
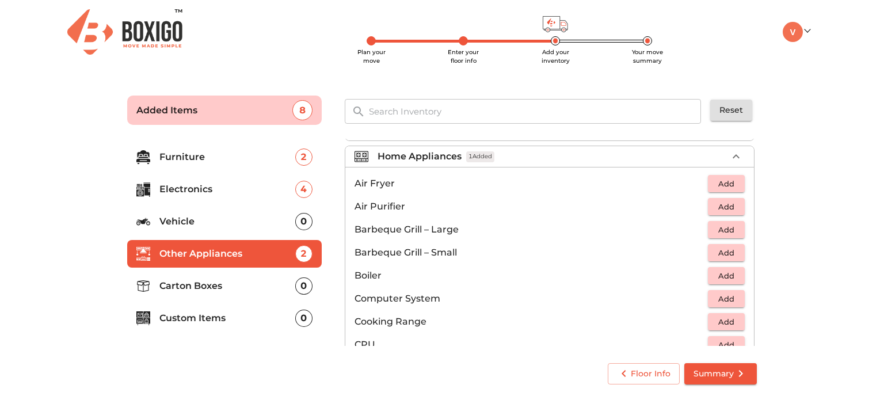
scroll to position [73, 0]
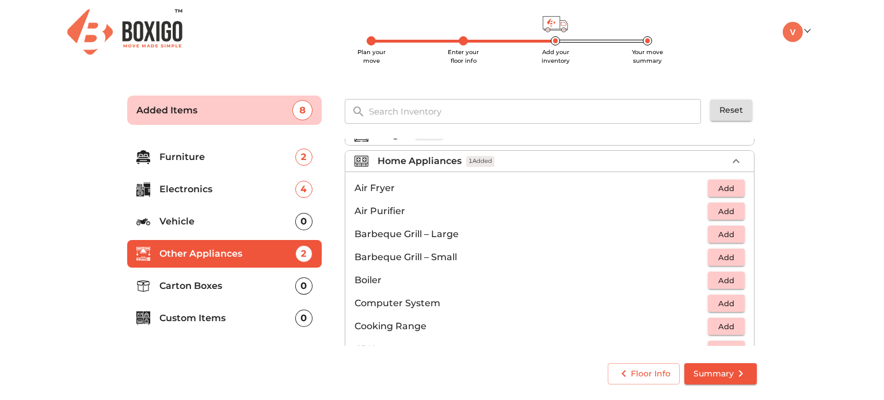
click at [538, 158] on div "Home Appliances 1 Added" at bounding box center [553, 161] width 350 height 14
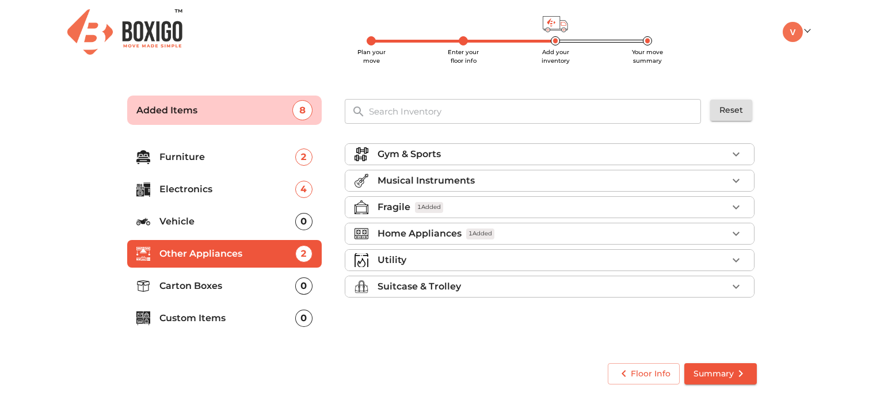
scroll to position [0, 0]
click at [481, 260] on div "Utility" at bounding box center [553, 260] width 350 height 14
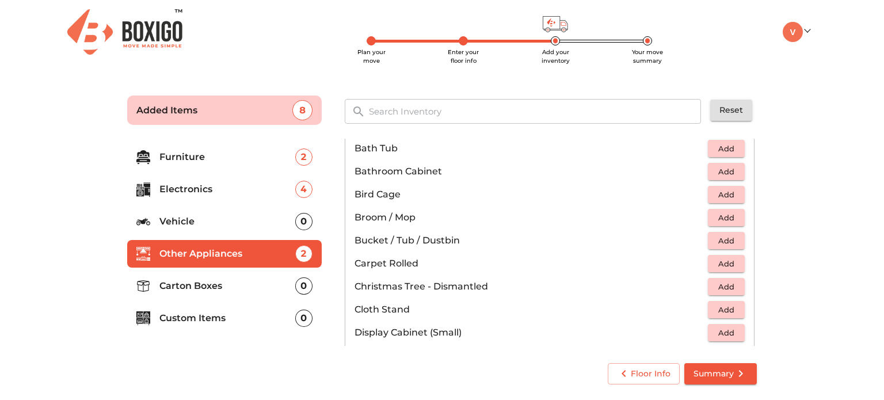
scroll to position [43, 0]
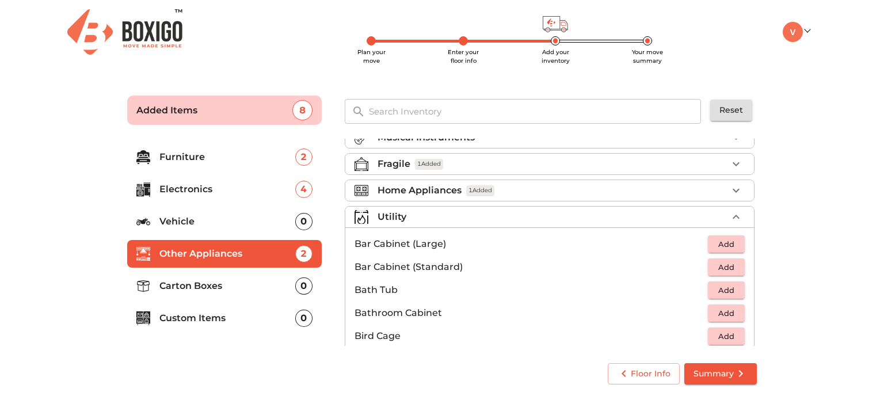
click at [447, 214] on div "Utility" at bounding box center [553, 217] width 350 height 14
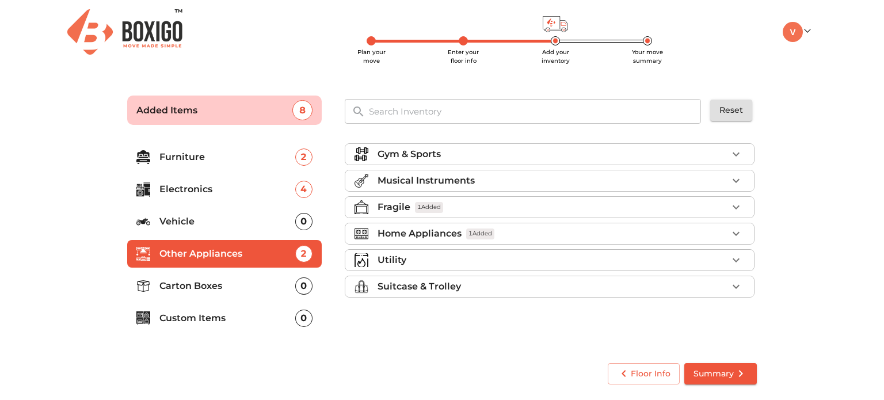
scroll to position [0, 0]
click at [439, 283] on p "Suitcase & Trolley" at bounding box center [419, 287] width 83 height 14
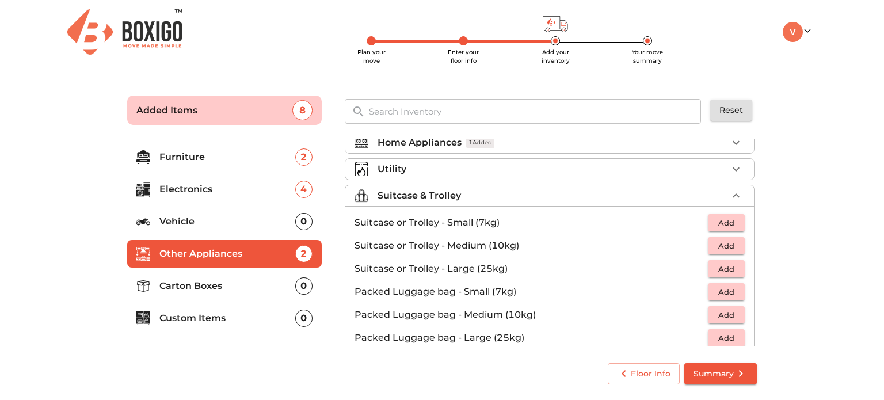
scroll to position [92, 0]
click at [443, 199] on p "Suitcase & Trolley" at bounding box center [419, 195] width 83 height 14
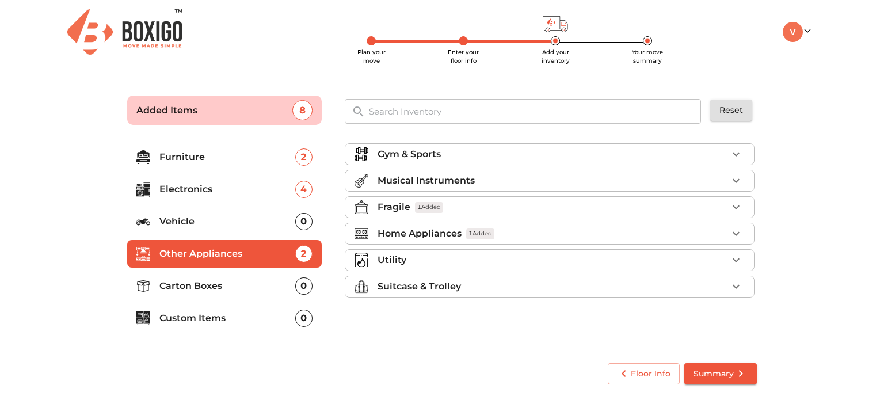
scroll to position [0, 0]
click at [259, 287] on p "Carton Boxes" at bounding box center [227, 286] width 136 height 14
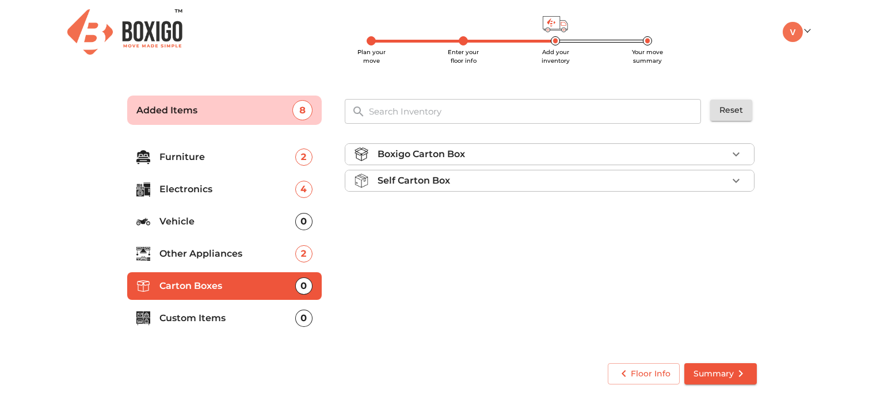
click at [458, 151] on p "Boxigo Carton Box" at bounding box center [422, 154] width 88 height 14
click at [253, 320] on p "Custom Items" at bounding box center [227, 318] width 136 height 14
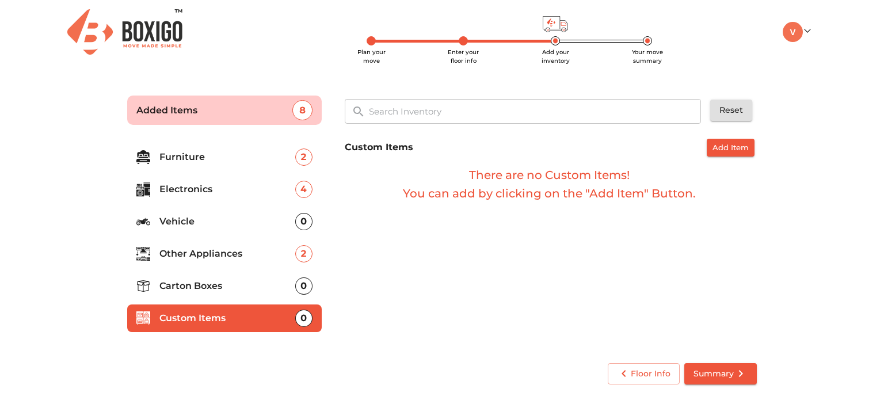
click at [207, 276] on li "Carton Boxes 0" at bounding box center [224, 286] width 195 height 28
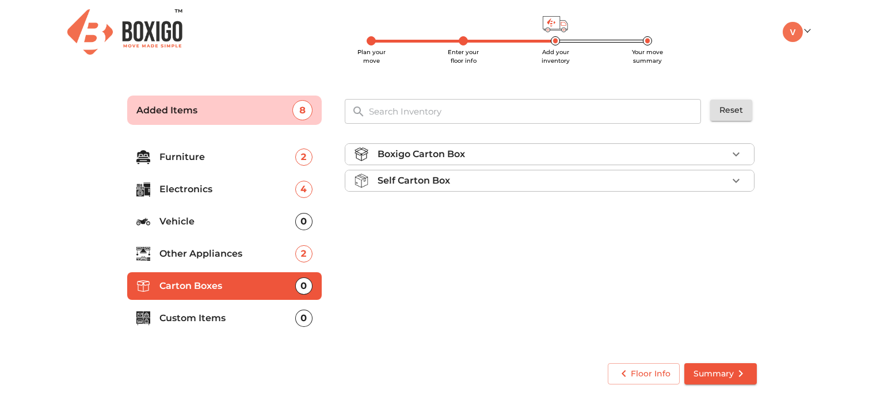
click at [503, 150] on div "Boxigo Carton Box" at bounding box center [553, 154] width 350 height 14
click at [722, 189] on button "Add" at bounding box center [726, 182] width 37 height 18
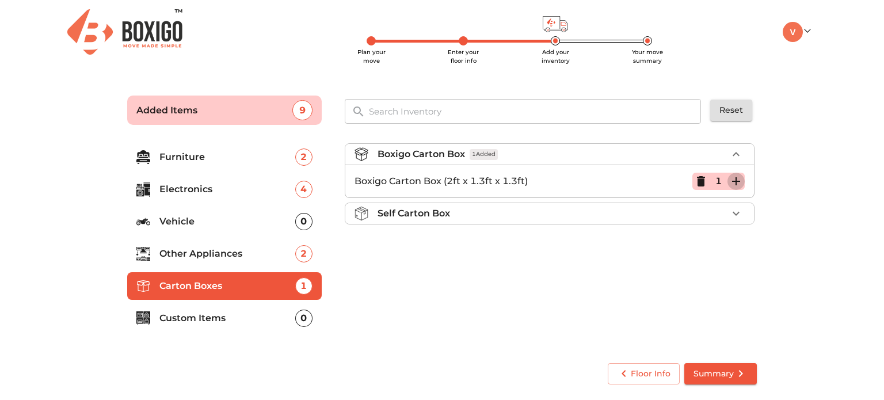
click at [740, 183] on icon "button" at bounding box center [736, 181] width 14 height 14
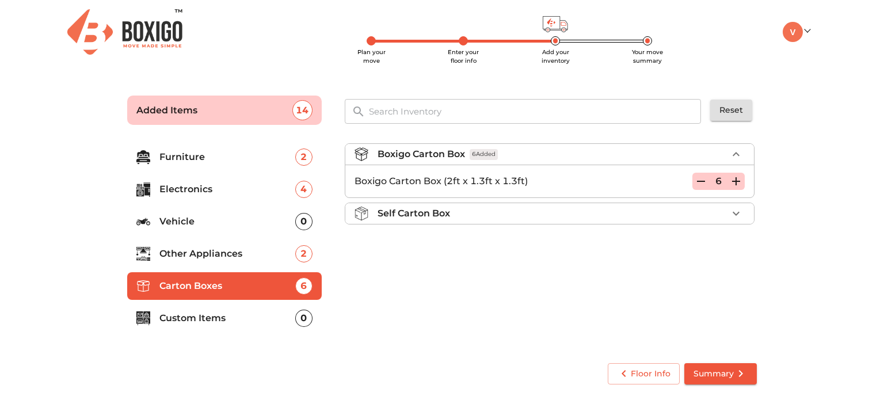
click at [740, 183] on icon "button" at bounding box center [736, 181] width 14 height 14
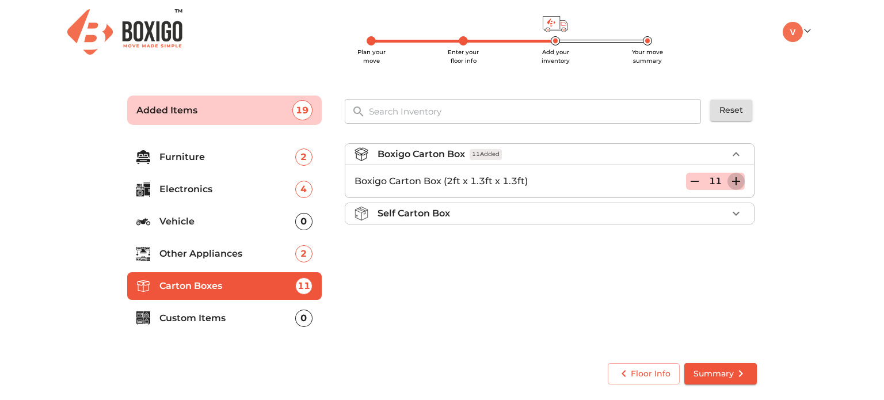
click at [740, 183] on icon "button" at bounding box center [736, 181] width 14 height 14
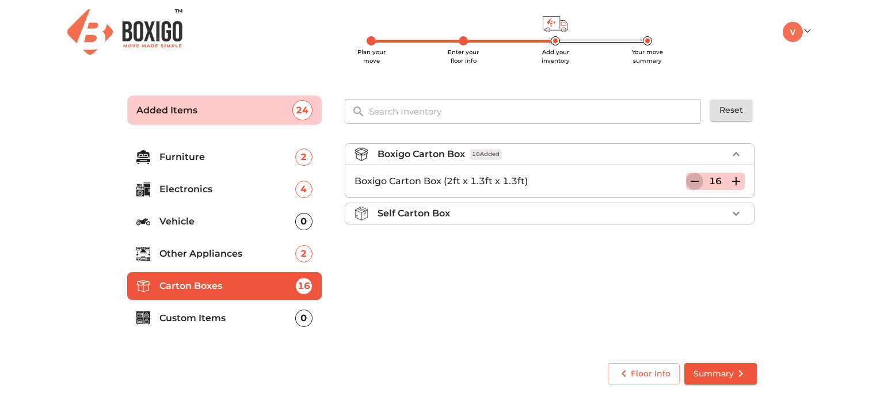
click at [699, 182] on icon "button" at bounding box center [695, 181] width 14 height 14
click at [824, 184] on main "Plan your move Enter your floor info Add your inventory Your move summary Added…" at bounding box center [442, 237] width 884 height 317
click at [739, 156] on icon "button" at bounding box center [736, 154] width 14 height 14
click at [206, 160] on p "Furniture" at bounding box center [227, 157] width 136 height 14
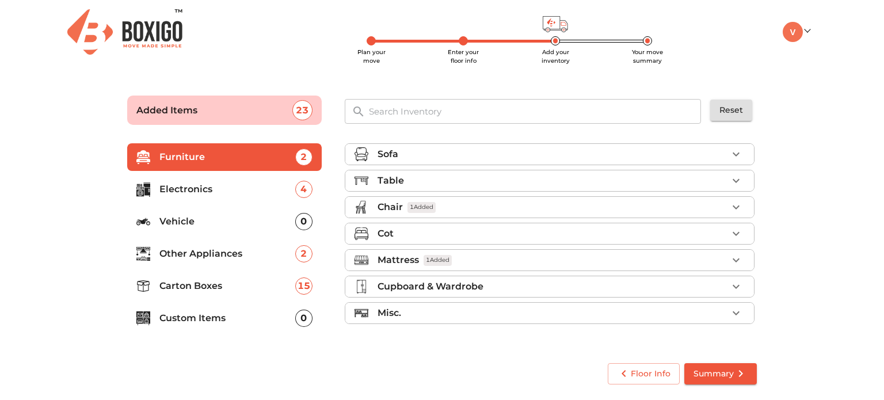
click at [444, 206] on div "Chair 1 Added" at bounding box center [553, 207] width 350 height 14
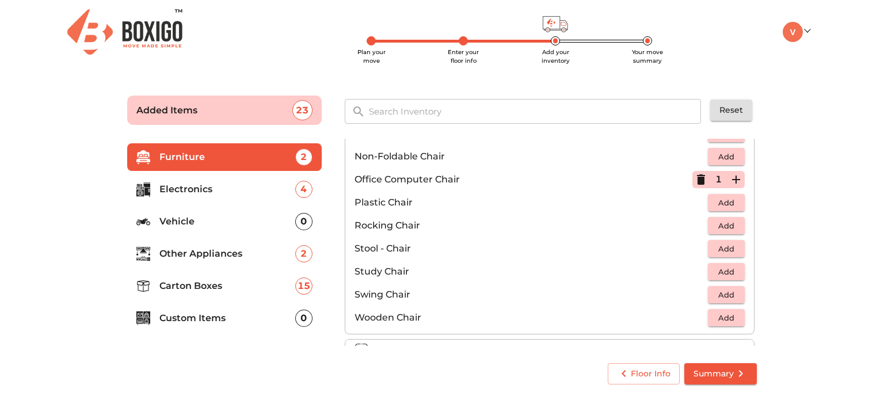
scroll to position [403, 0]
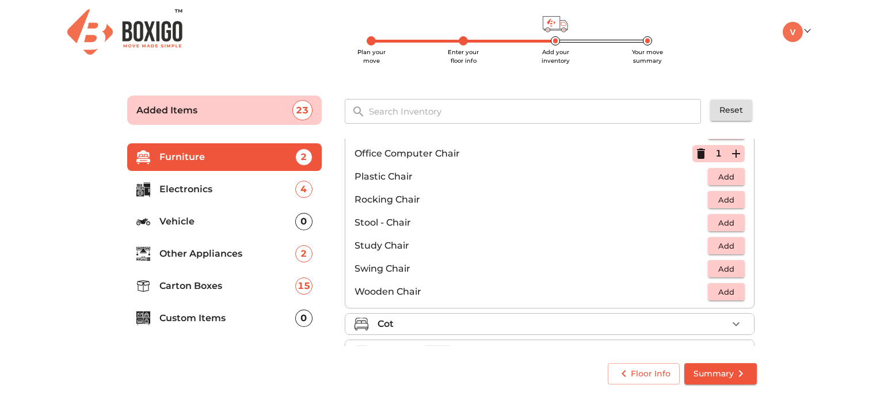
click at [404, 108] on input "text" at bounding box center [535, 111] width 347 height 25
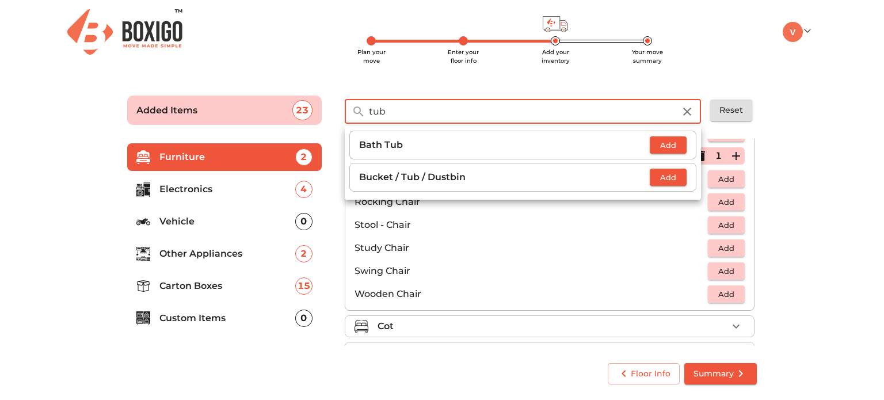
scroll to position [401, 0]
type input "tub"
click at [689, 114] on icon "button" at bounding box center [688, 112] width 14 height 14
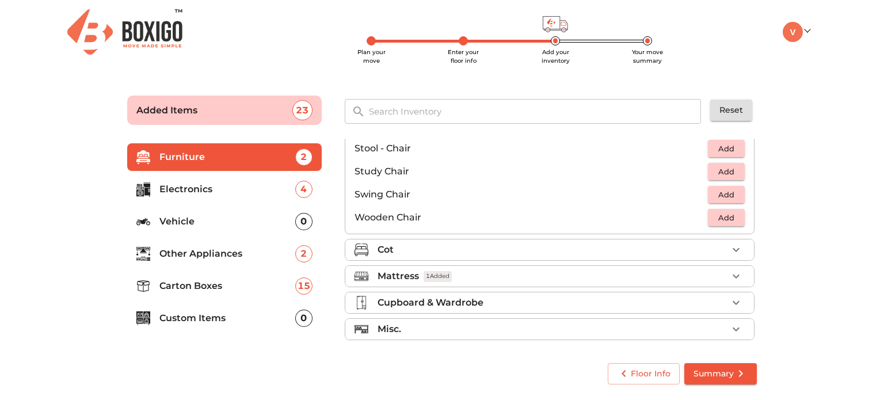
scroll to position [479, 0]
